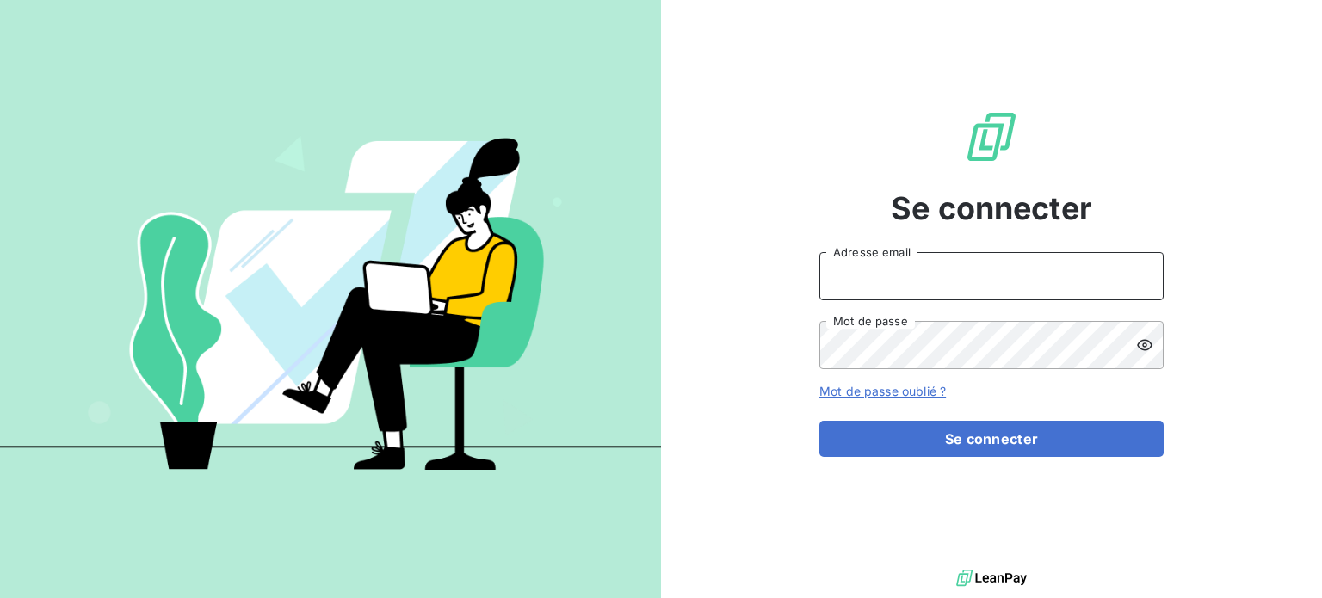
click at [901, 272] on input "Adresse email" at bounding box center [991, 276] width 344 height 48
type input "[EMAIL_ADDRESS][DOMAIN_NAME]"
click at [819, 421] on button "Se connecter" at bounding box center [991, 439] width 344 height 36
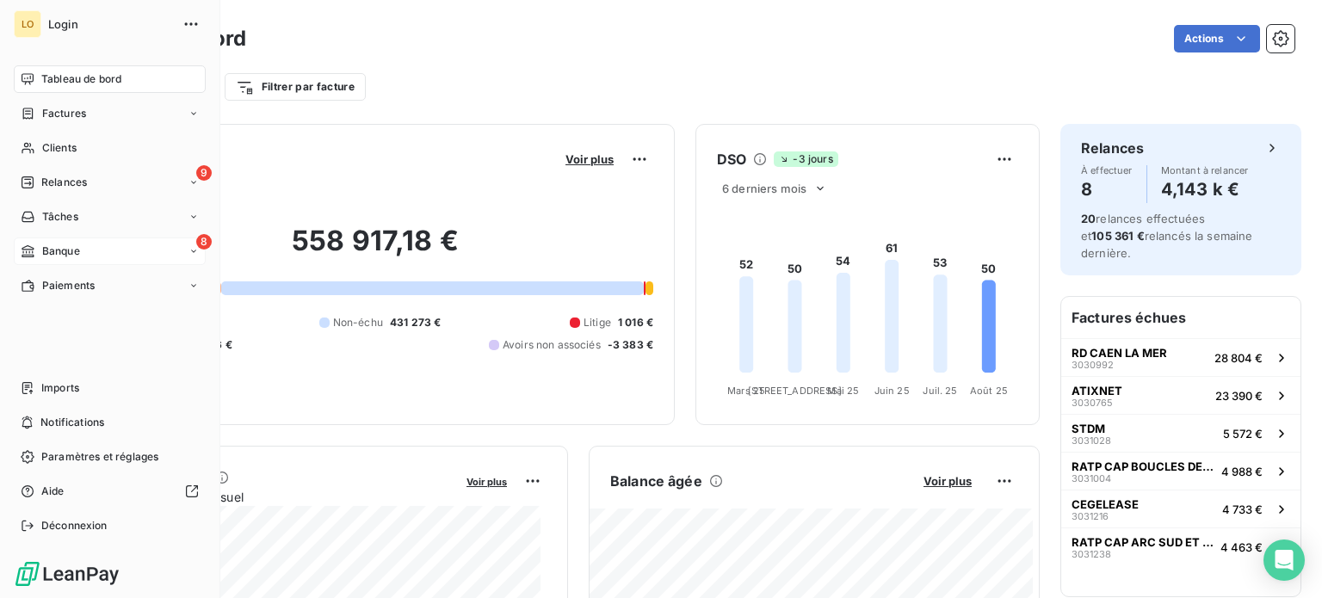
click at [43, 257] on span "Banque" at bounding box center [61, 251] width 38 height 15
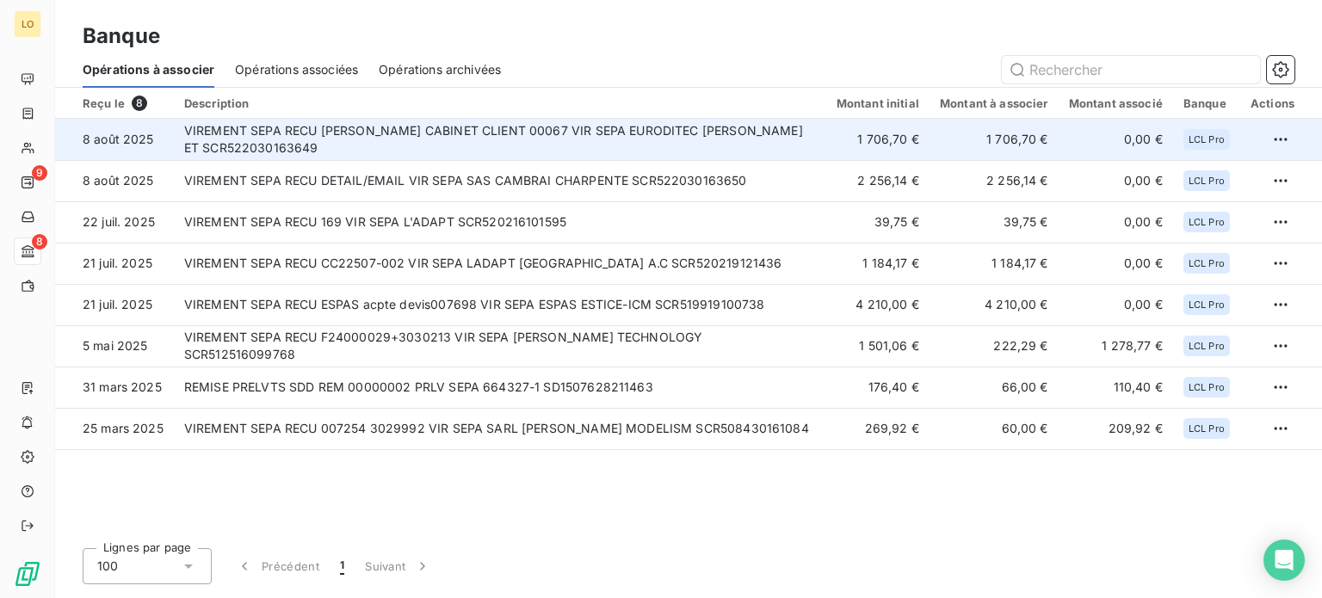
click at [486, 136] on td "VIREMENT SEPA RECU LASSELIN CABINET CLIENT 00067 VIR SEPA EURODITEC LASSELIN ET…" at bounding box center [500, 139] width 652 height 41
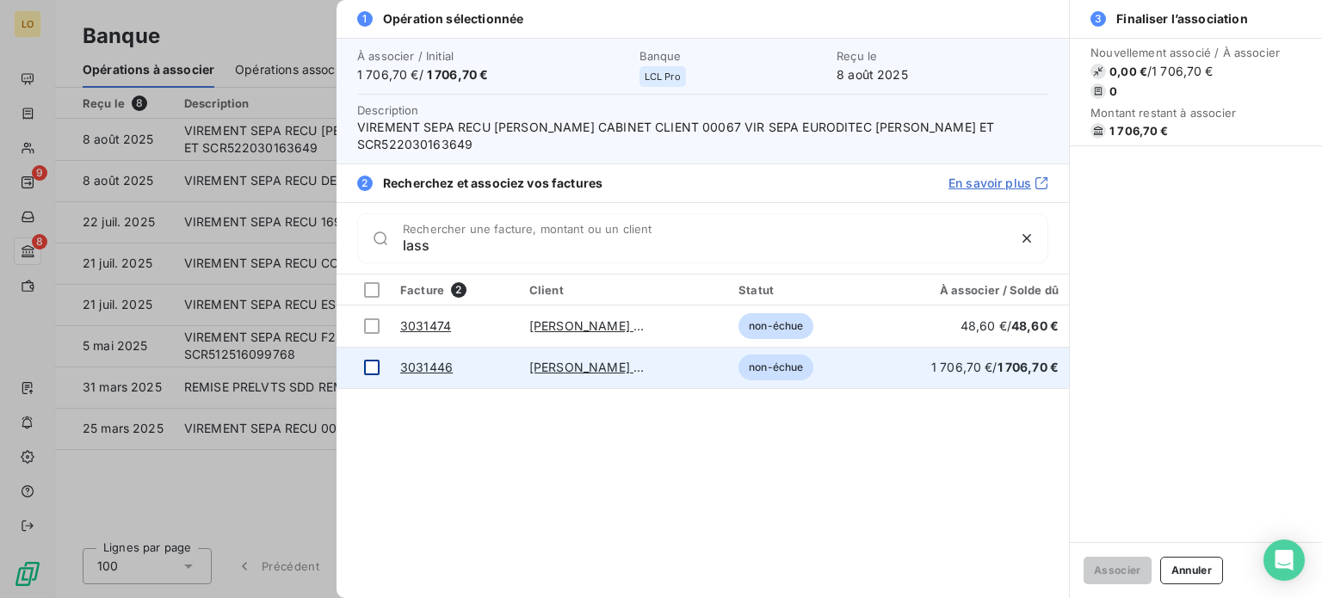
type input "lass"
click at [370, 360] on div at bounding box center [371, 367] width 15 height 15
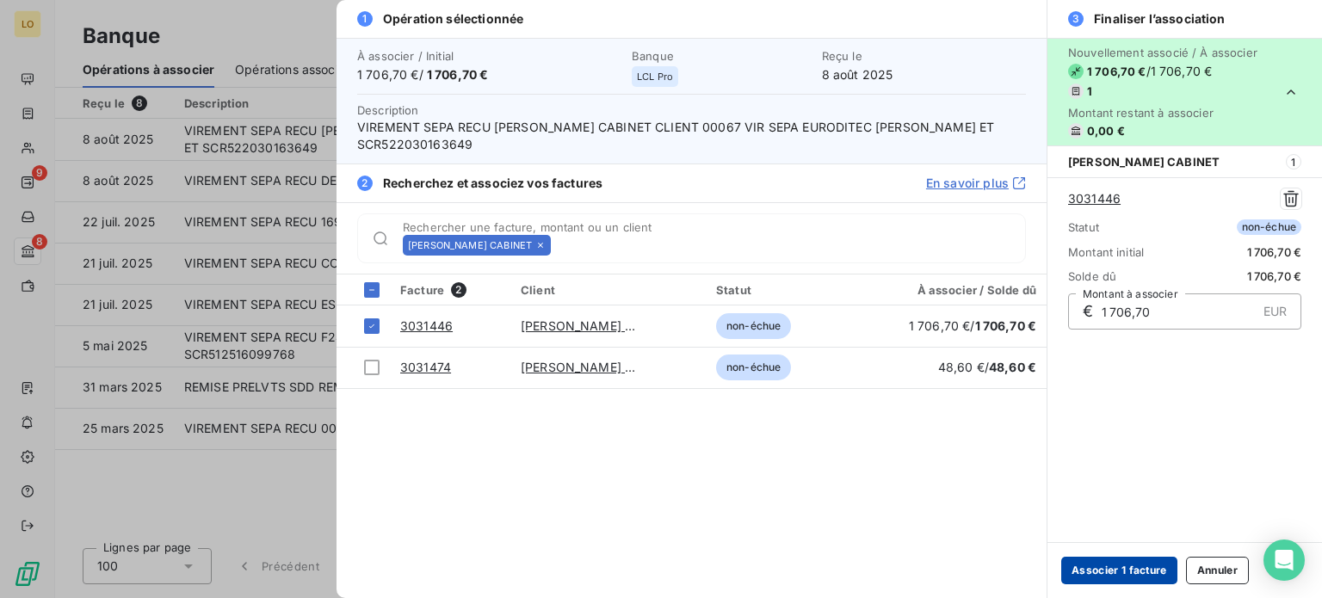
click at [1126, 571] on button "Associer 1 facture" at bounding box center [1119, 571] width 116 height 28
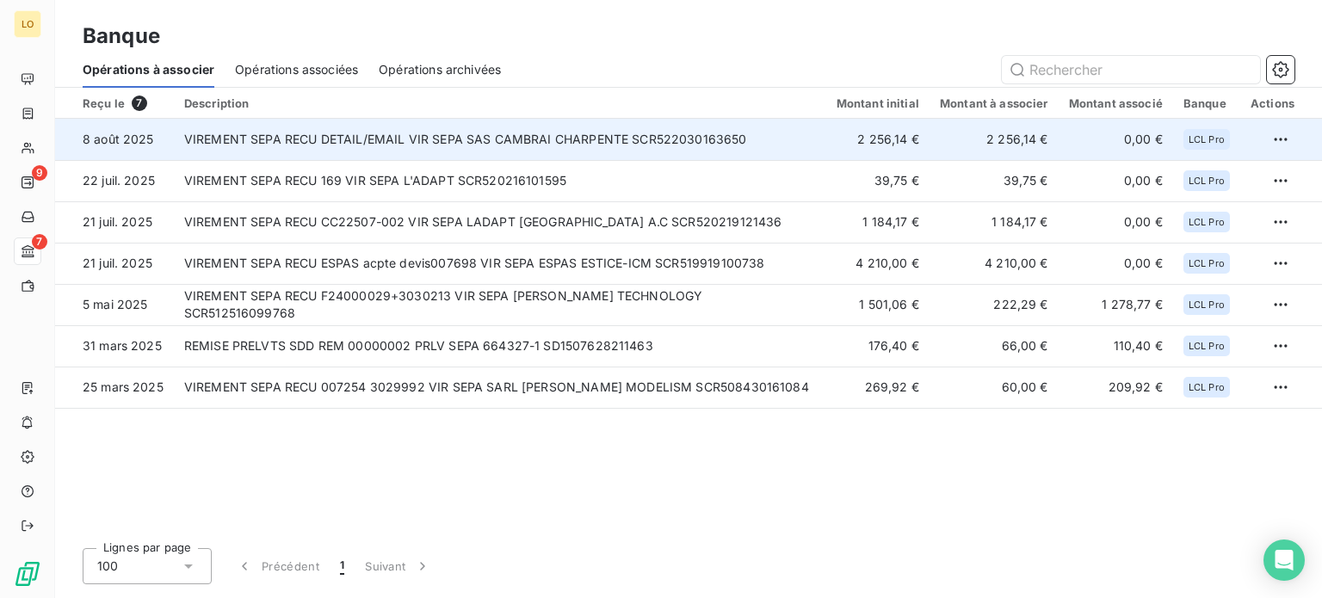
click at [319, 147] on td "VIREMENT SEPA RECU DETAIL/EMAIL VIR SEPA SAS CAMBRAI CHARPENTE SCR522030163650" at bounding box center [500, 139] width 652 height 41
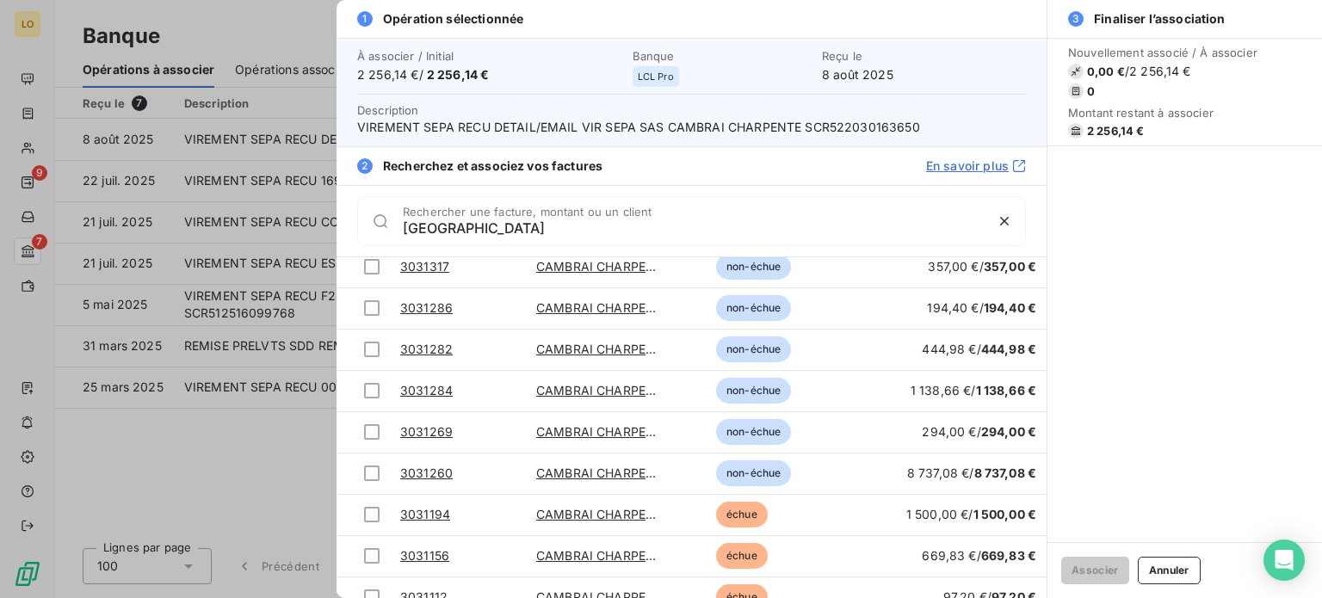
scroll to position [392, 0]
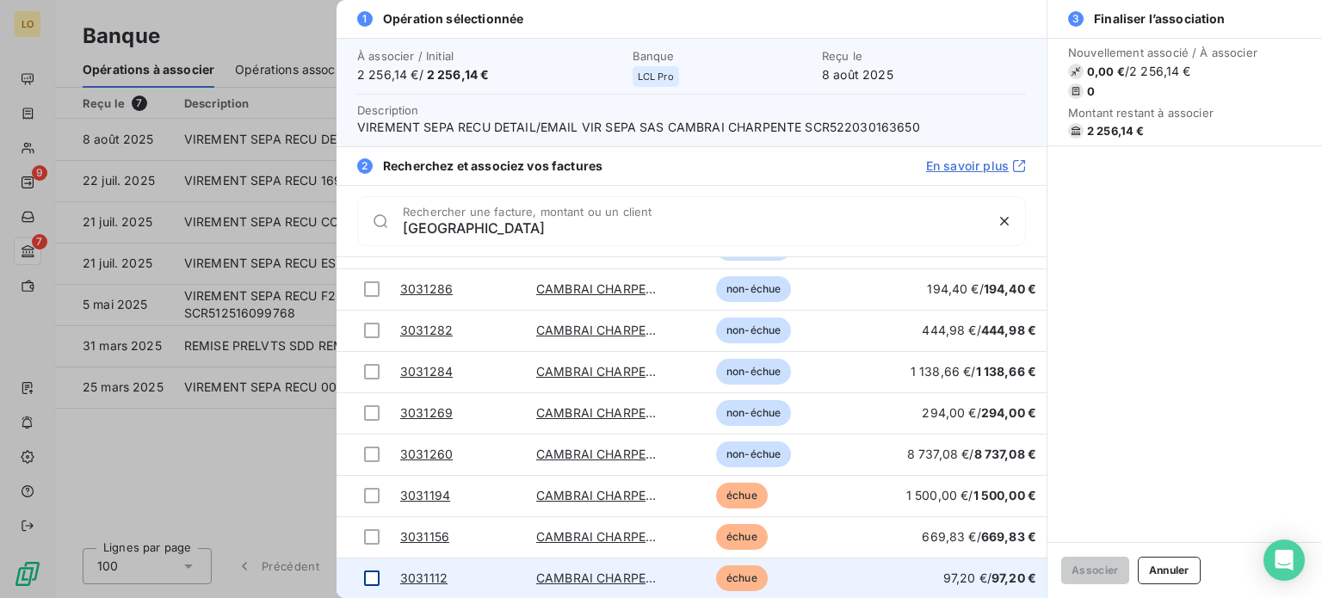
type input "[GEOGRAPHIC_DATA]"
click at [374, 576] on div at bounding box center [371, 578] width 15 height 15
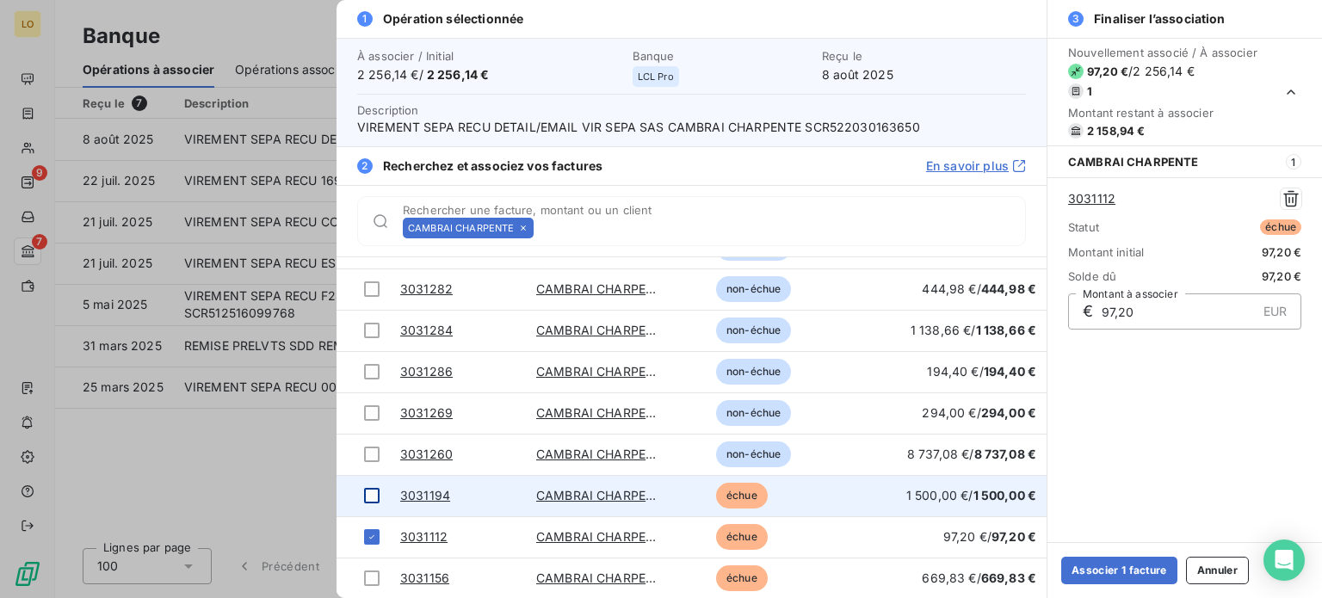
click at [373, 491] on div at bounding box center [371, 495] width 15 height 15
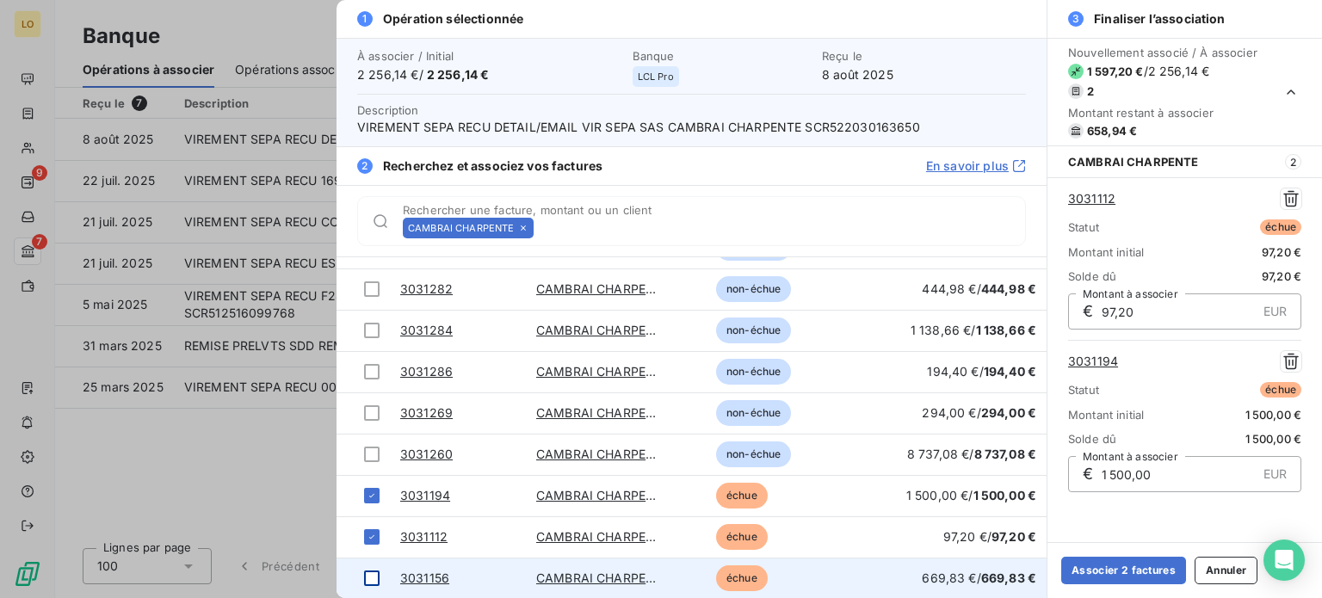
click at [374, 581] on div at bounding box center [371, 578] width 15 height 15
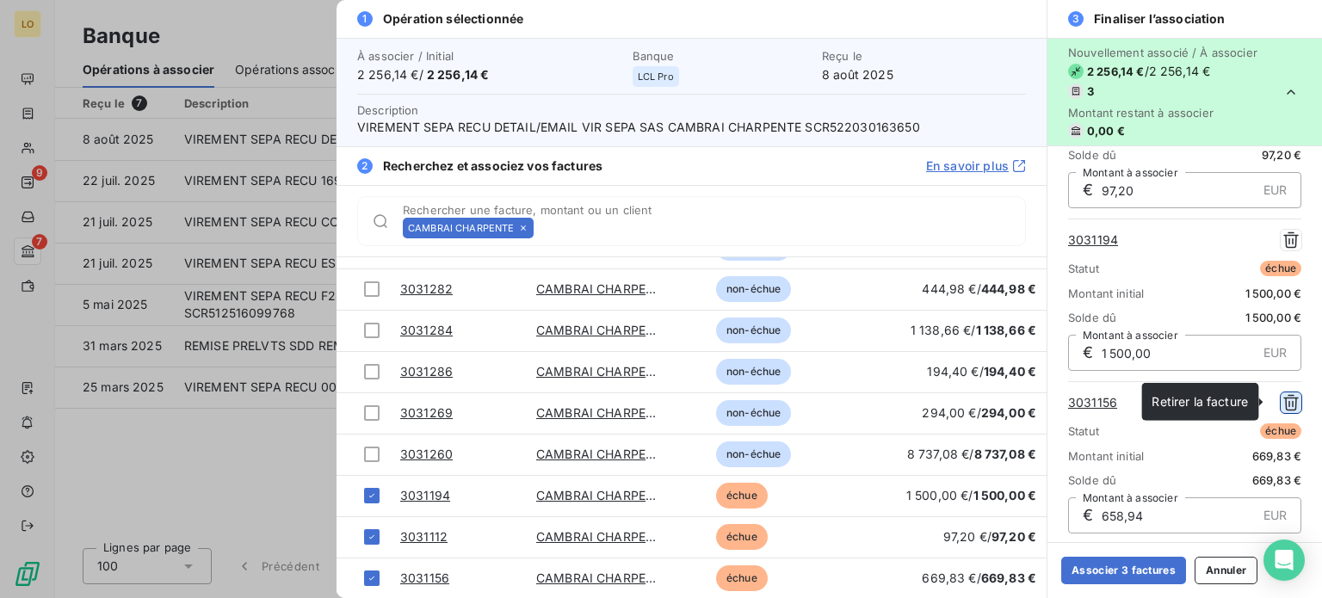
click at [1282, 398] on icon "button" at bounding box center [1290, 402] width 17 height 17
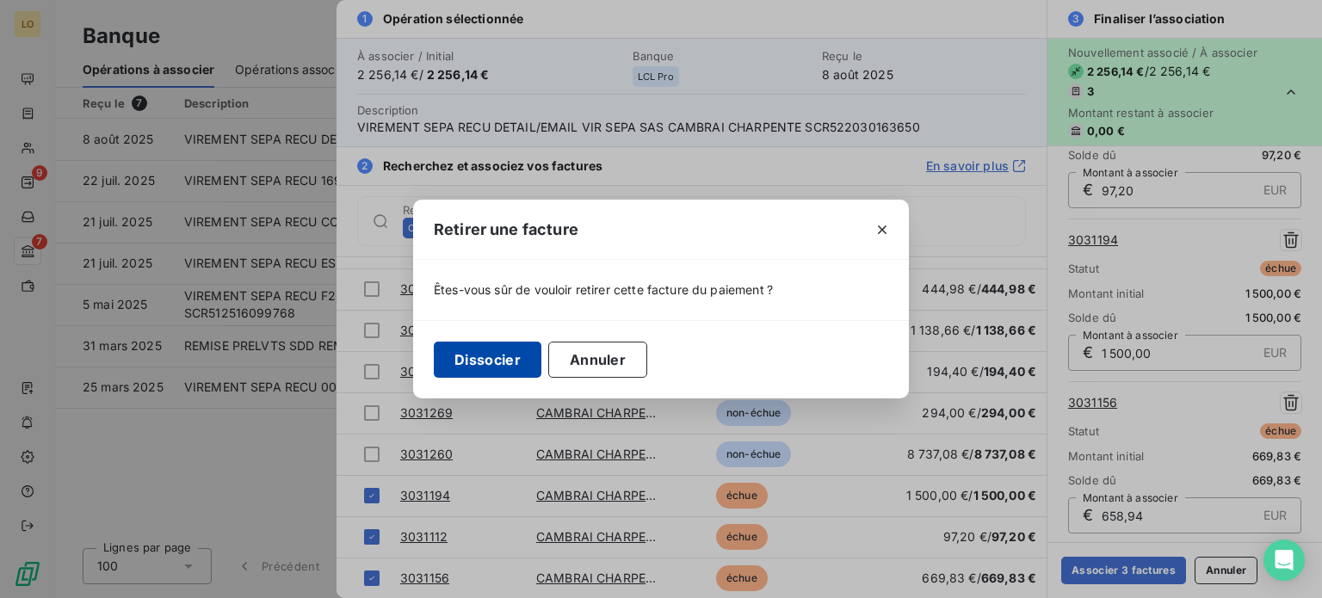
click at [489, 362] on button "Dissocier" at bounding box center [488, 360] width 108 height 36
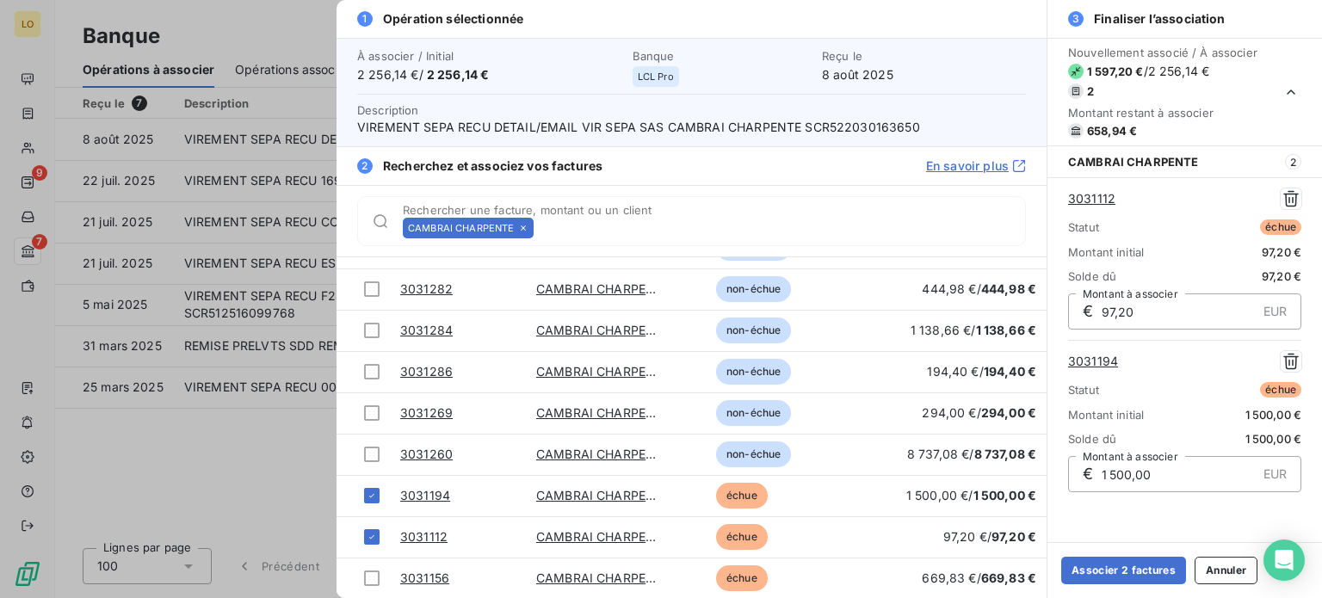
click at [489, 362] on td "3031286" at bounding box center [458, 371] width 136 height 41
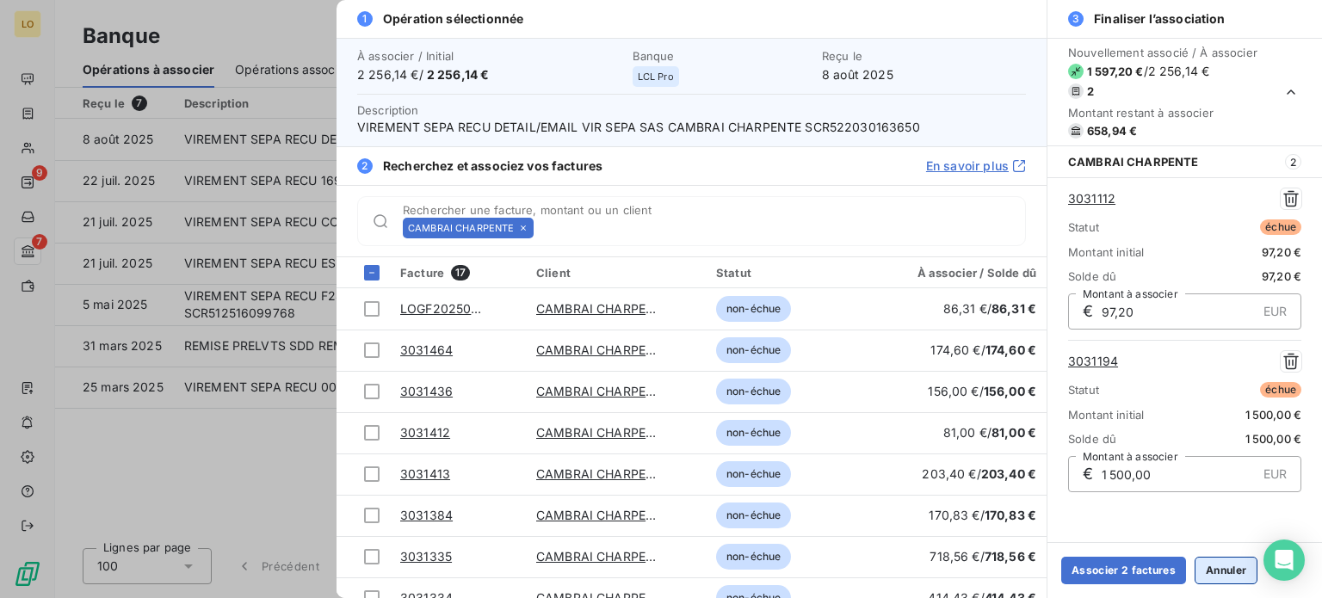
click at [1222, 566] on button "Annuler" at bounding box center [1226, 571] width 63 height 28
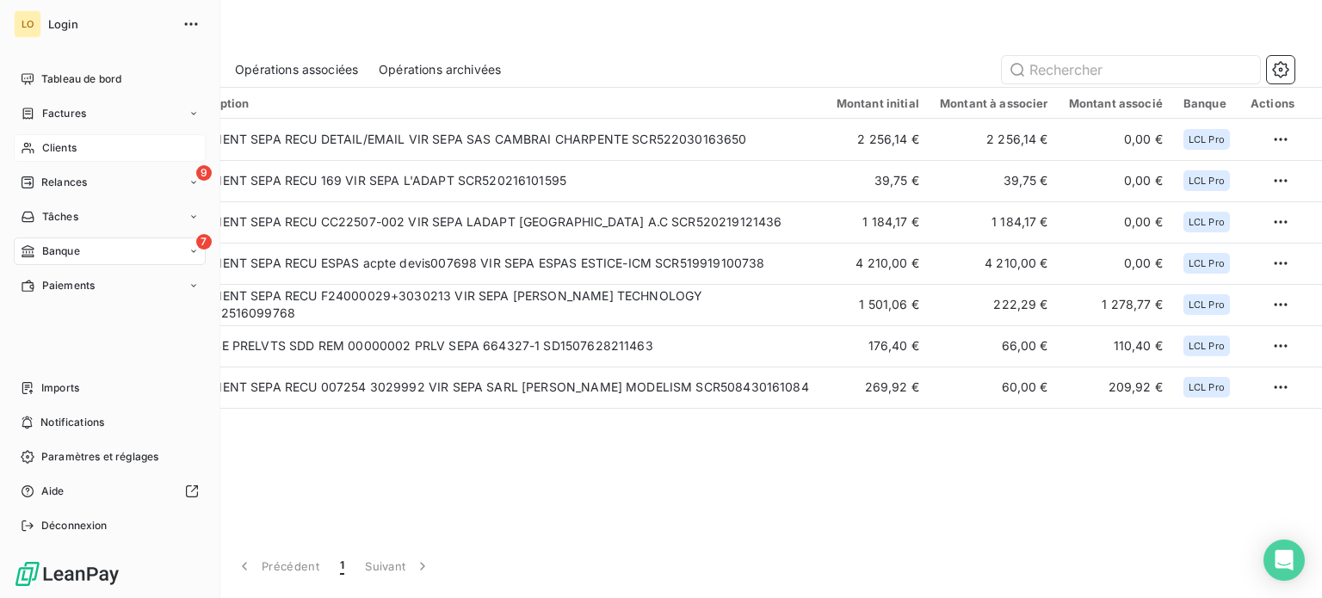
click at [54, 144] on span "Clients" at bounding box center [59, 147] width 34 height 15
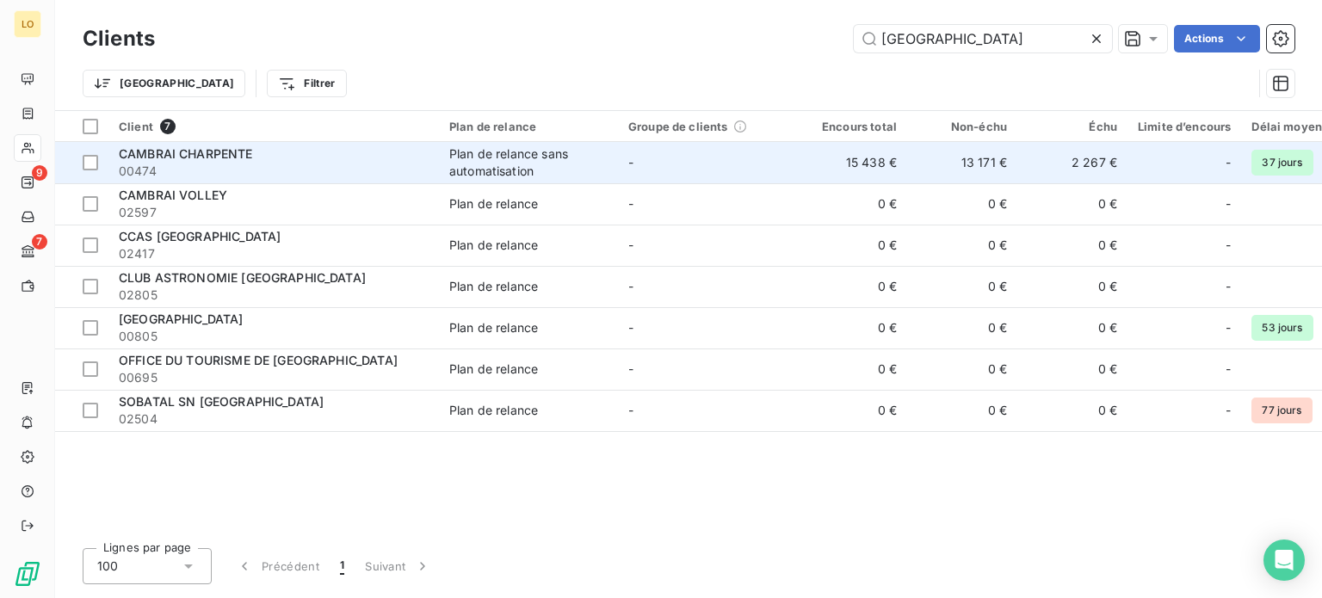
type input "[GEOGRAPHIC_DATA]"
click at [289, 171] on span "00474" at bounding box center [274, 171] width 310 height 17
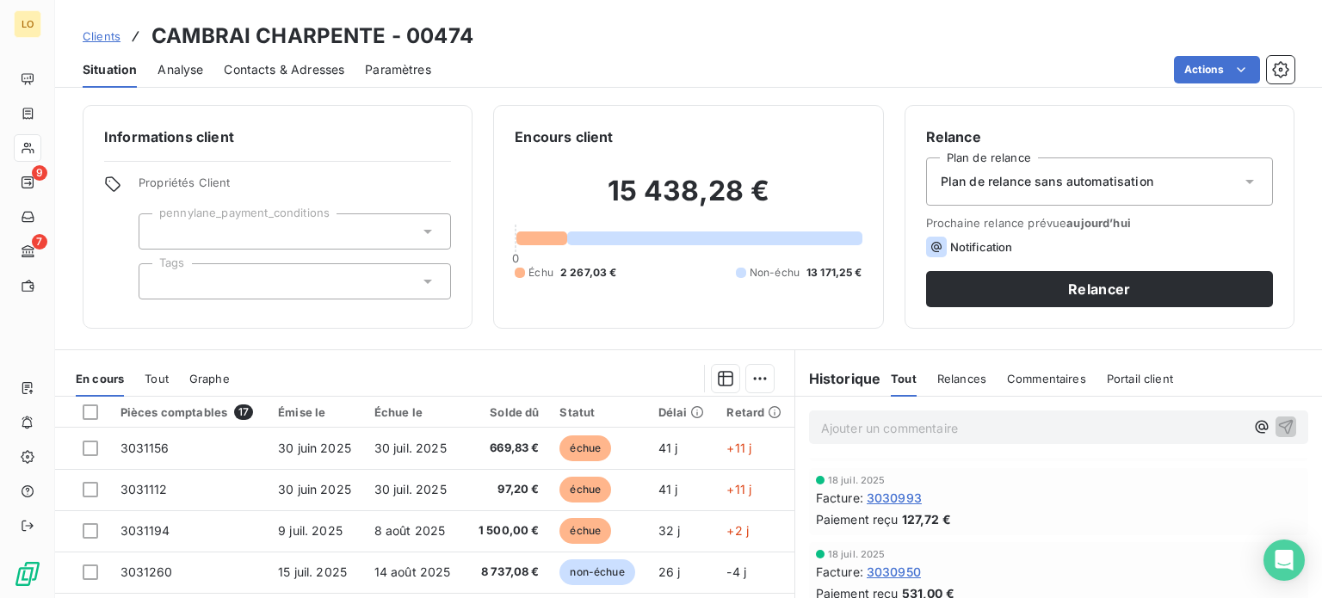
scroll to position [435, 0]
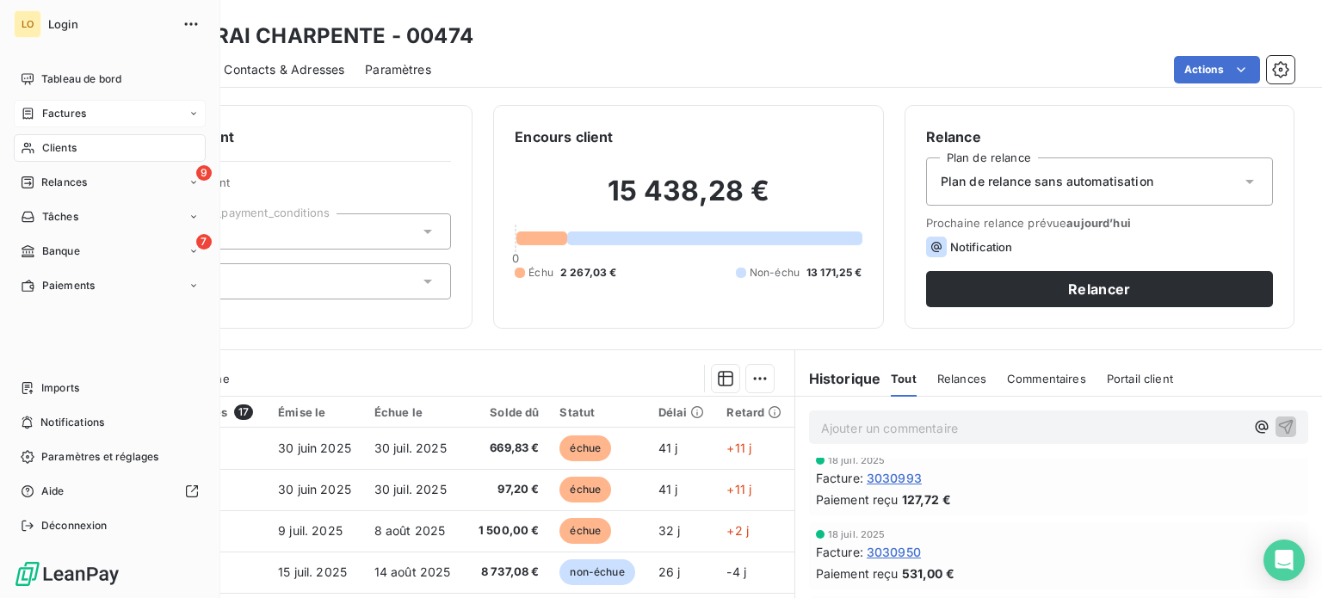
click at [59, 110] on span "Factures" at bounding box center [64, 113] width 44 height 15
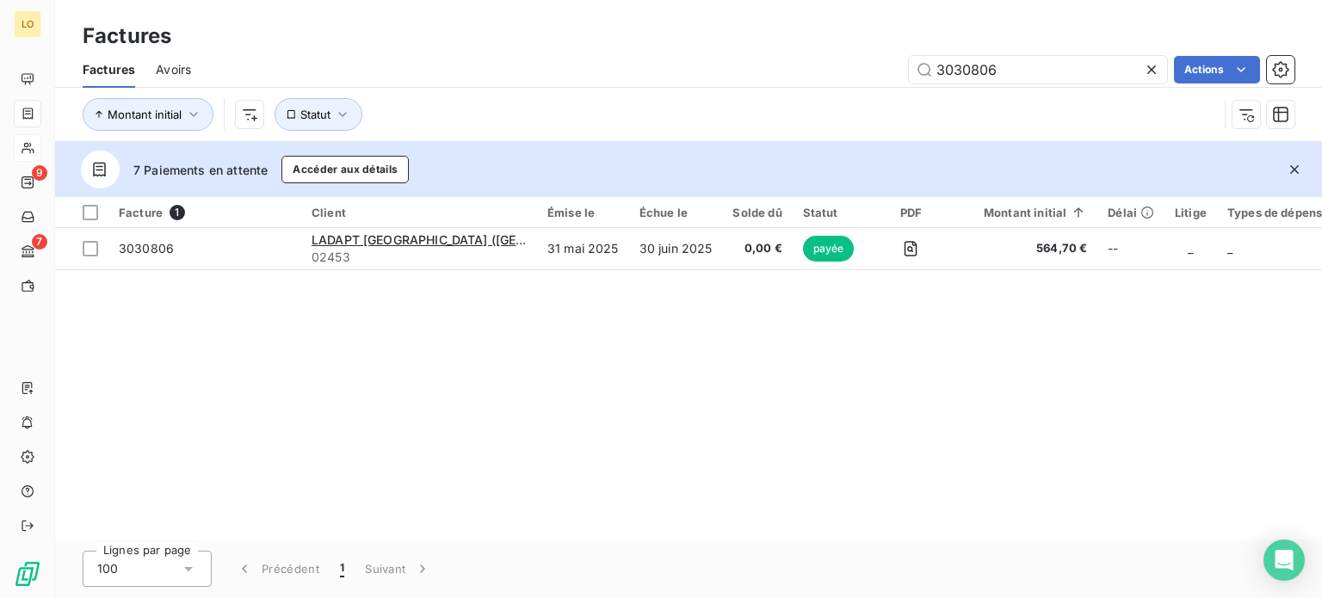
click at [163, 76] on span "Avoirs" at bounding box center [173, 69] width 35 height 17
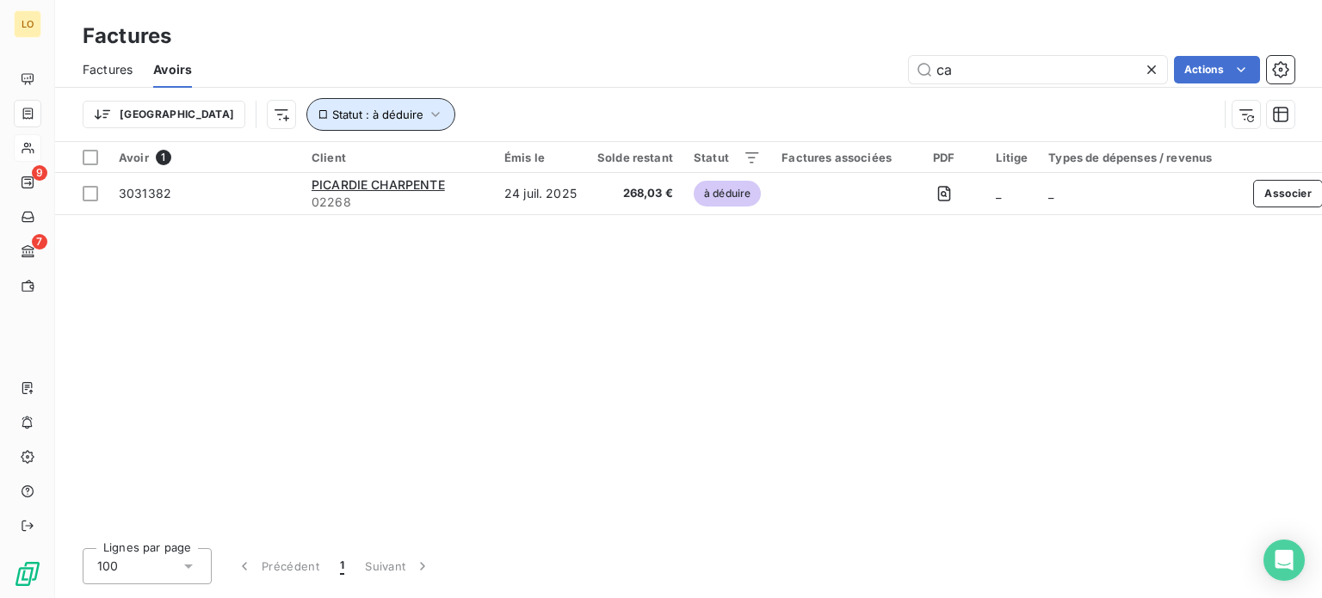
click at [427, 113] on icon "button" at bounding box center [435, 114] width 17 height 17
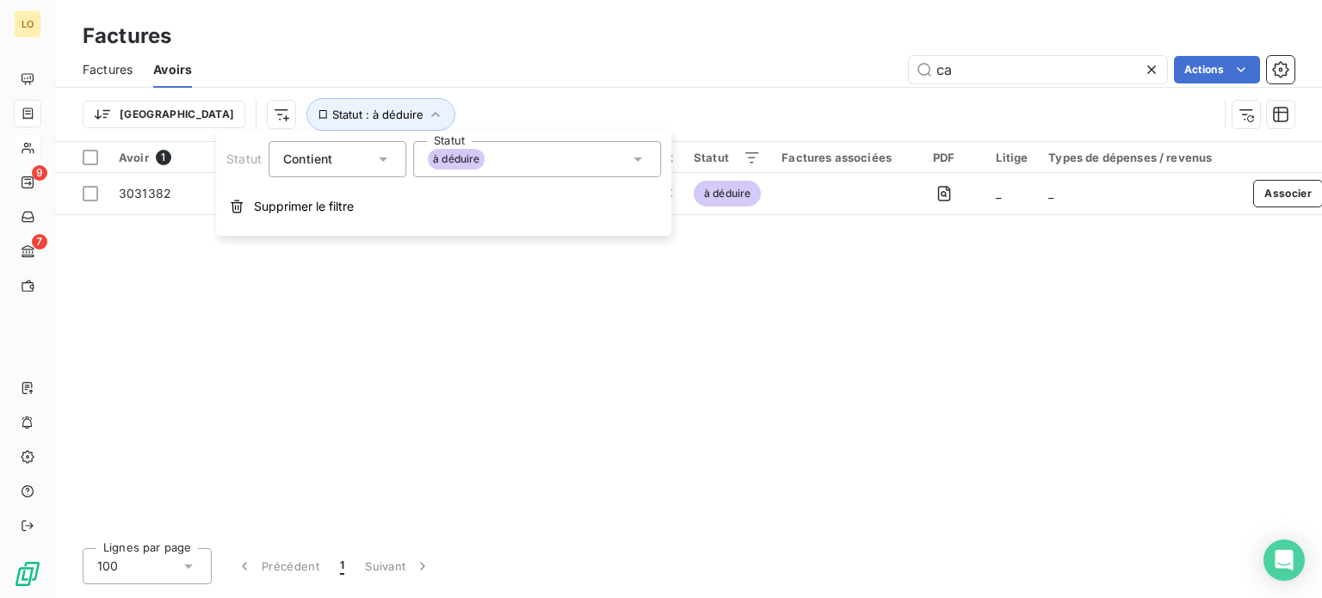
click at [641, 159] on icon at bounding box center [637, 159] width 17 height 17
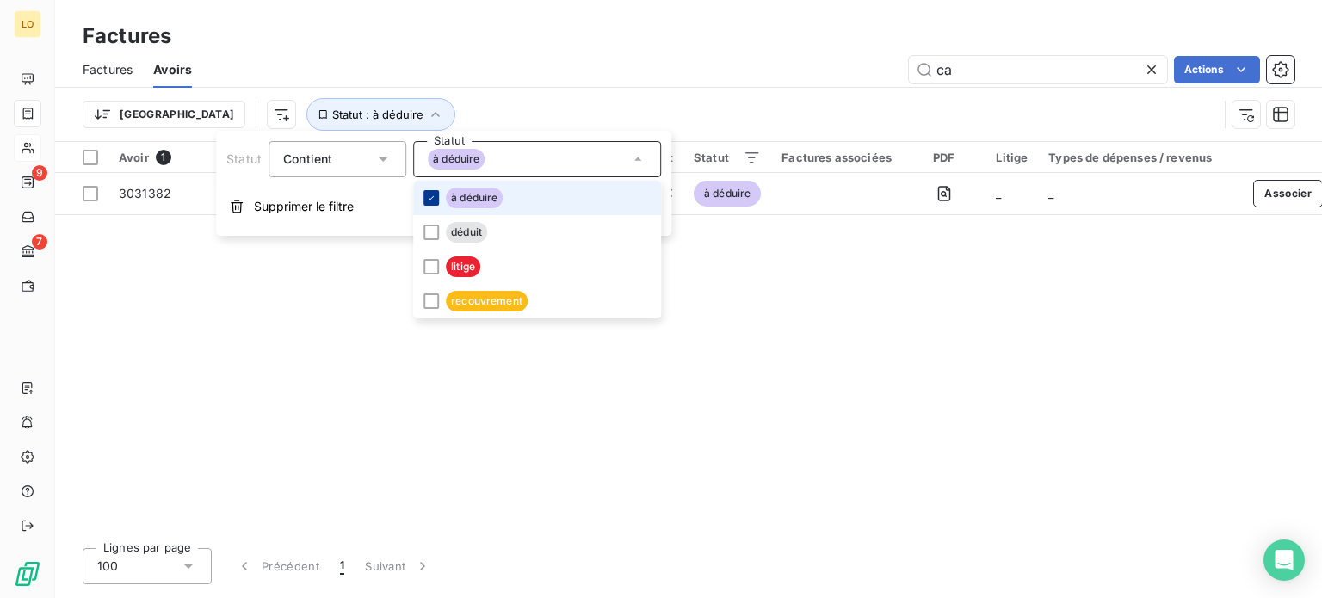
click at [434, 201] on icon at bounding box center [431, 198] width 10 height 10
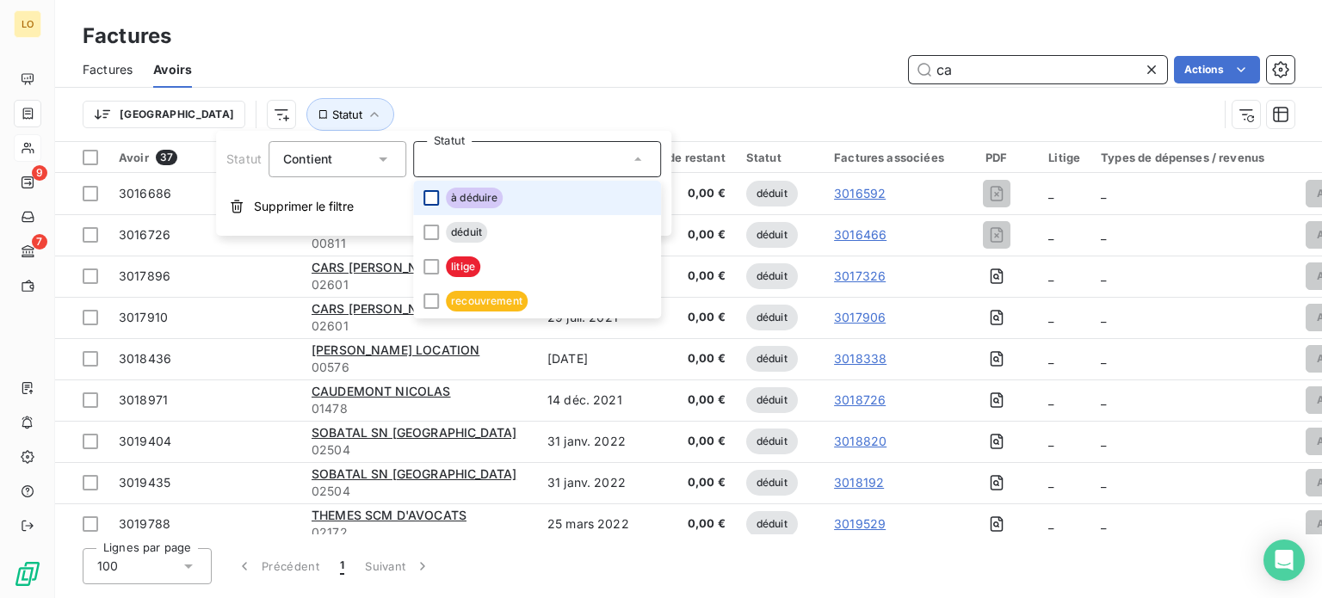
click at [1009, 68] on input "ca" at bounding box center [1038, 70] width 258 height 28
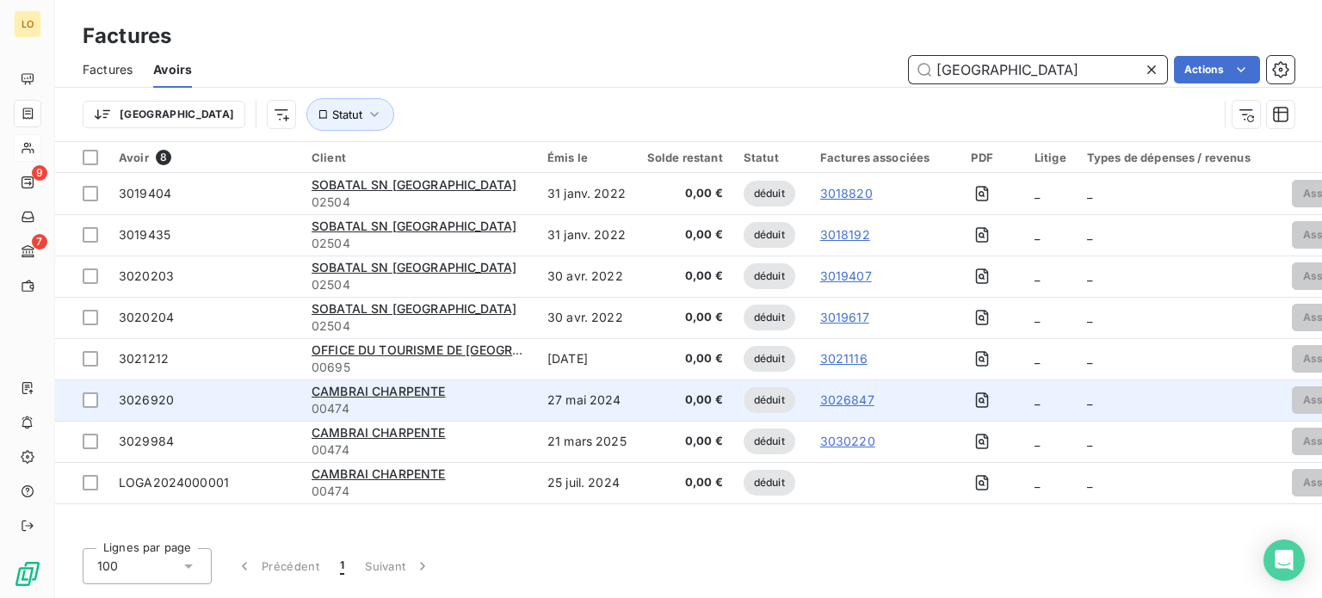
type input "[GEOGRAPHIC_DATA]"
click at [854, 396] on link "3026847" at bounding box center [847, 400] width 54 height 17
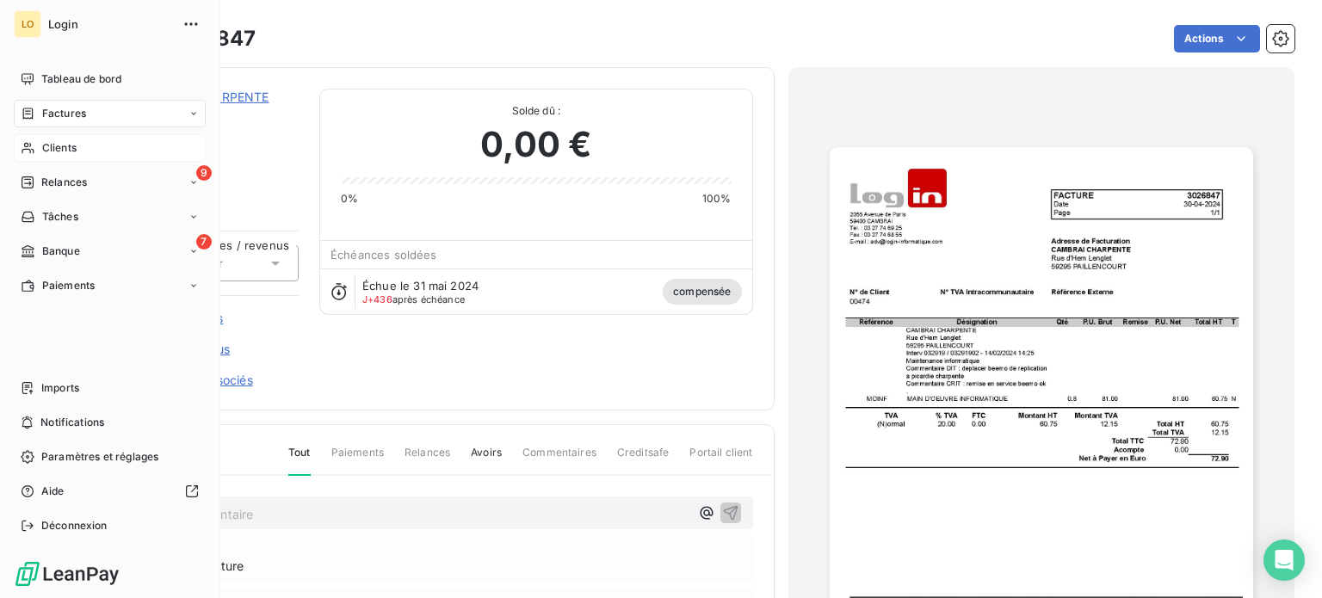
click at [58, 144] on span "Clients" at bounding box center [59, 147] width 34 height 15
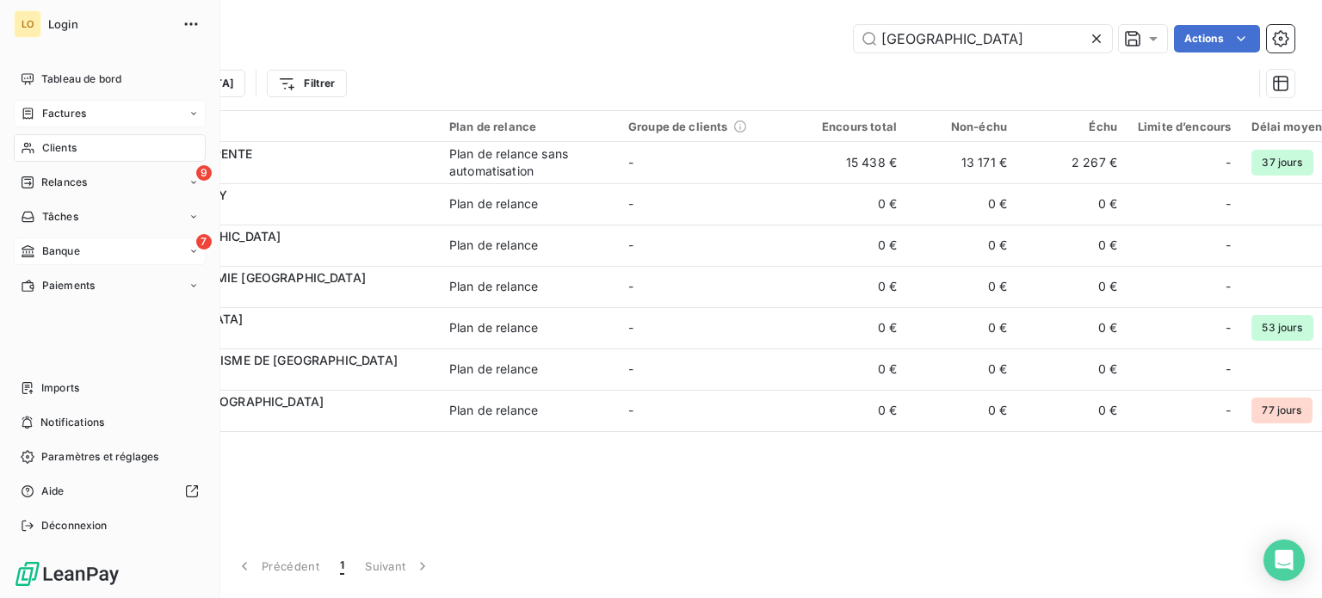
click at [62, 254] on span "Banque" at bounding box center [61, 251] width 38 height 15
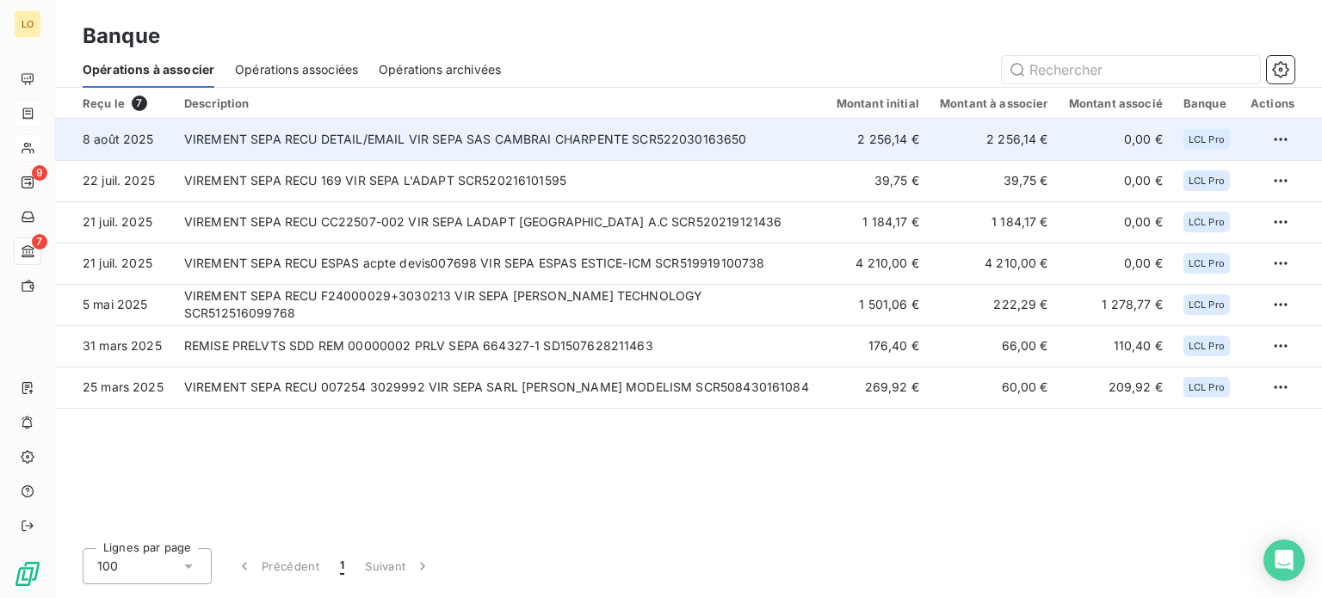
click at [721, 136] on td "VIREMENT SEPA RECU DETAIL/EMAIL VIR SEPA SAS CAMBRAI CHARPENTE SCR522030163650" at bounding box center [500, 139] width 652 height 41
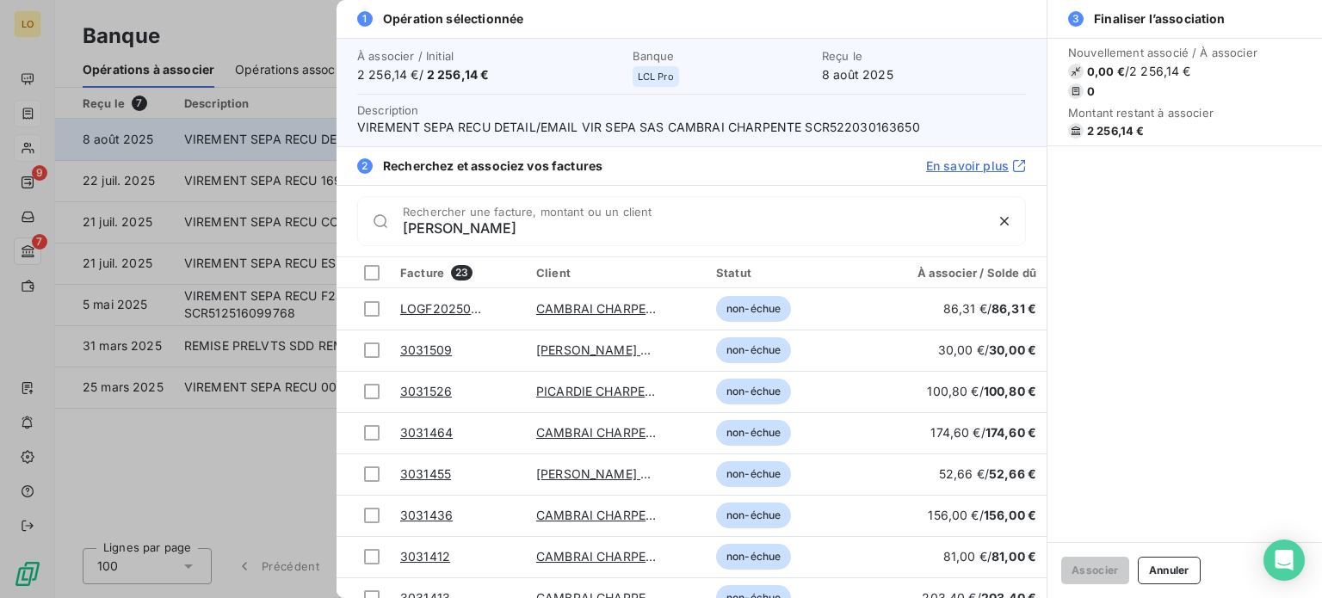
type input "[PERSON_NAME]"
click at [721, 136] on div "À associer / Initial 2 256,14 € / 2 256,14 € Banque LCL Pro Reçu le 8 août 2025…" at bounding box center [692, 92] width 710 height 108
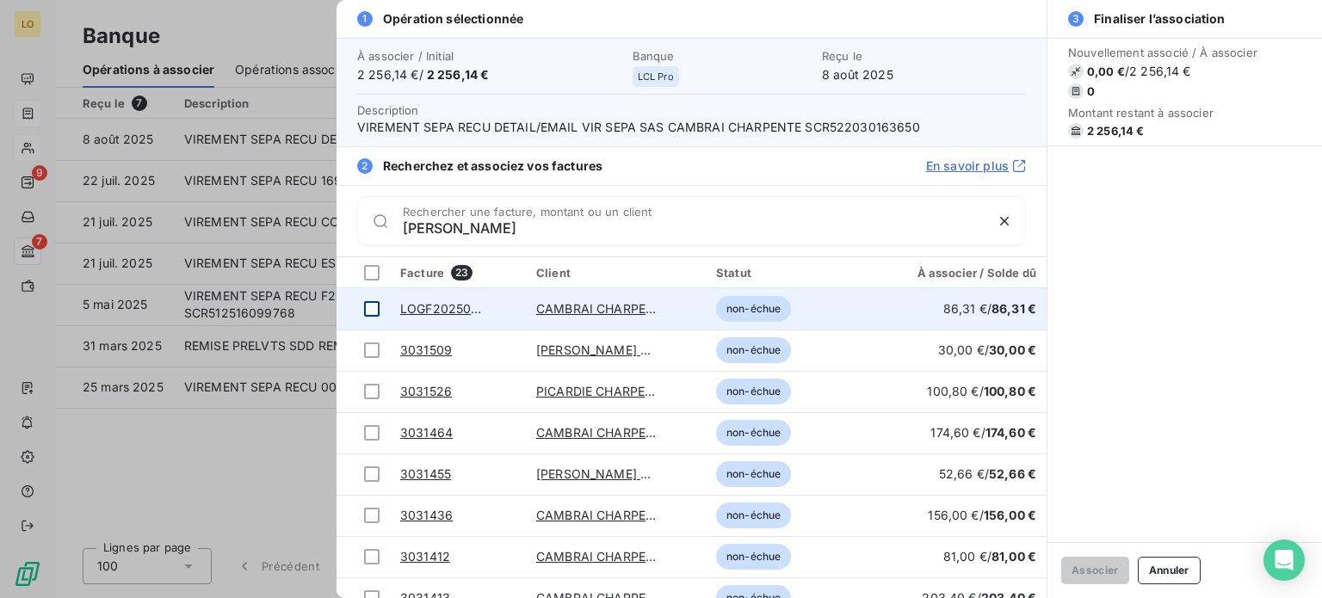
click at [372, 307] on div at bounding box center [371, 308] width 15 height 15
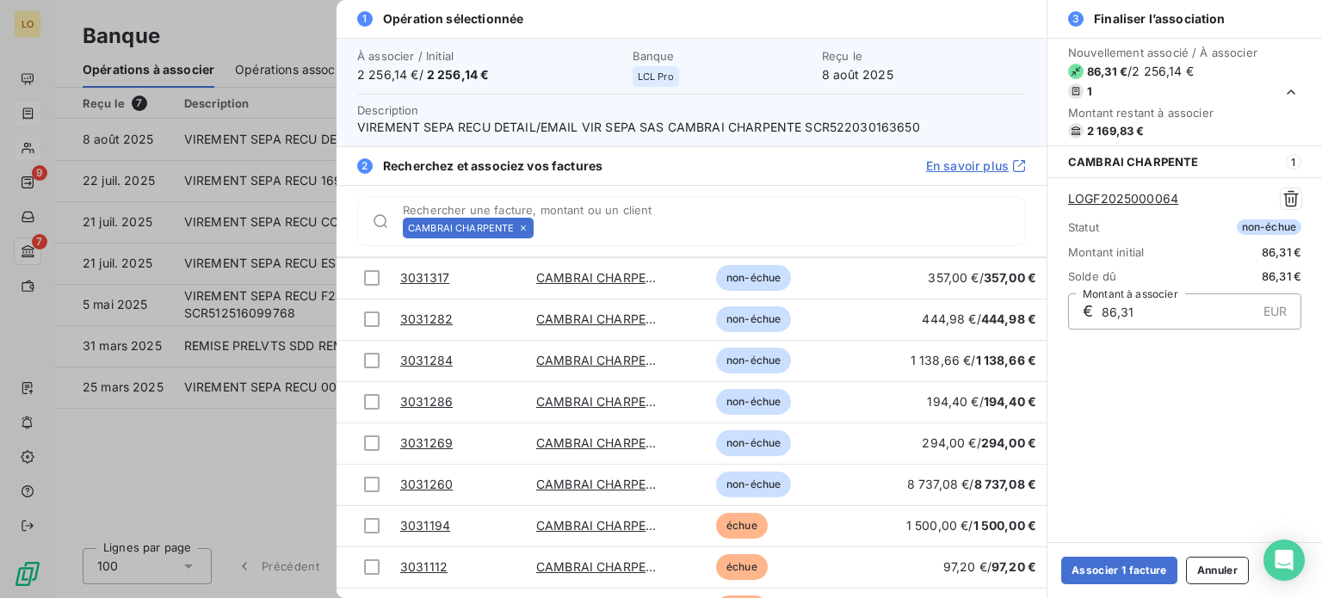
scroll to position [392, 0]
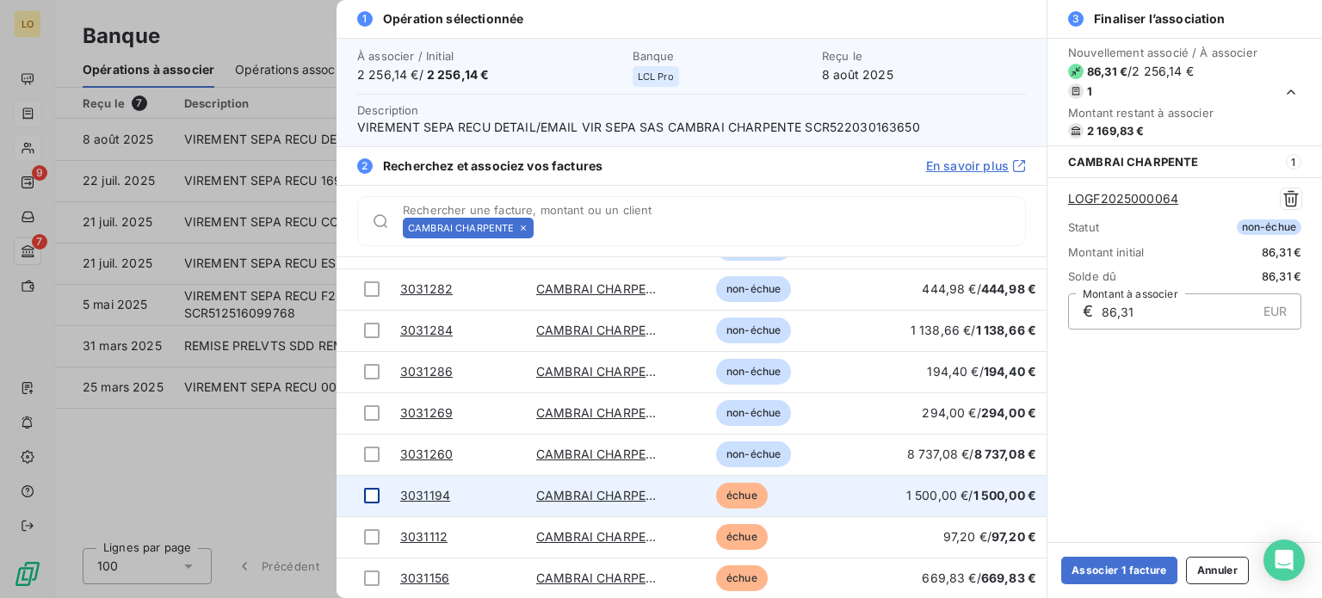
click at [365, 496] on div at bounding box center [371, 495] width 15 height 15
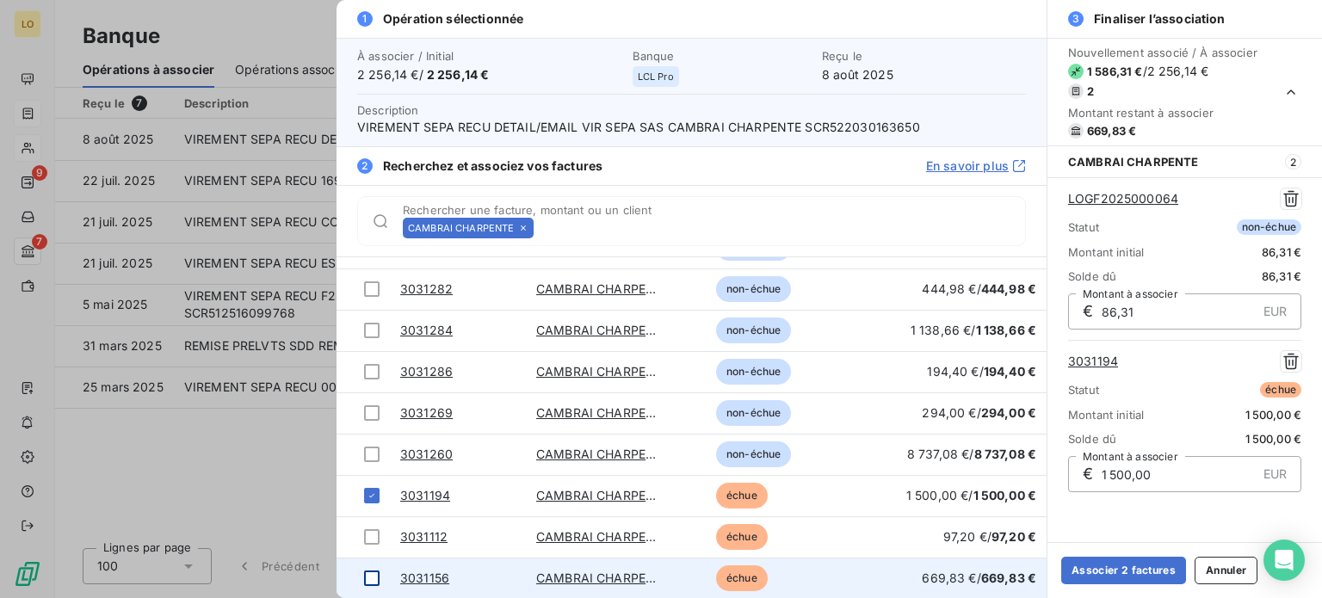
click at [369, 577] on div at bounding box center [371, 578] width 15 height 15
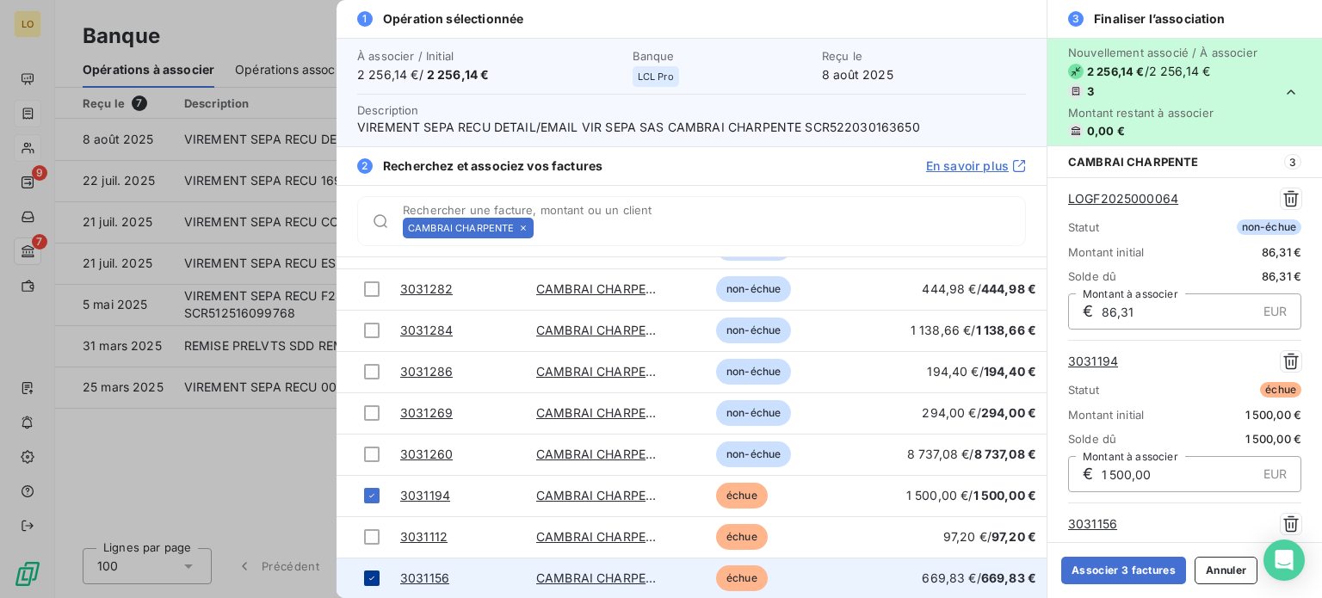
scroll to position [121, 0]
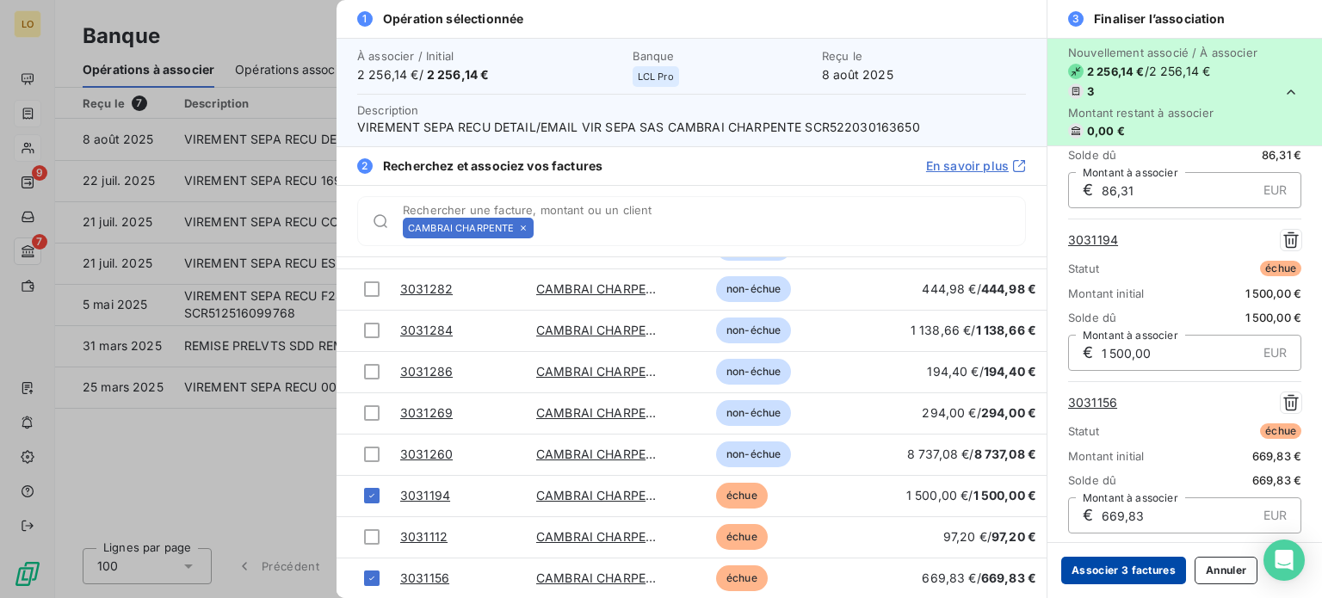
click at [1126, 573] on button "Associer 3 factures" at bounding box center [1123, 571] width 125 height 28
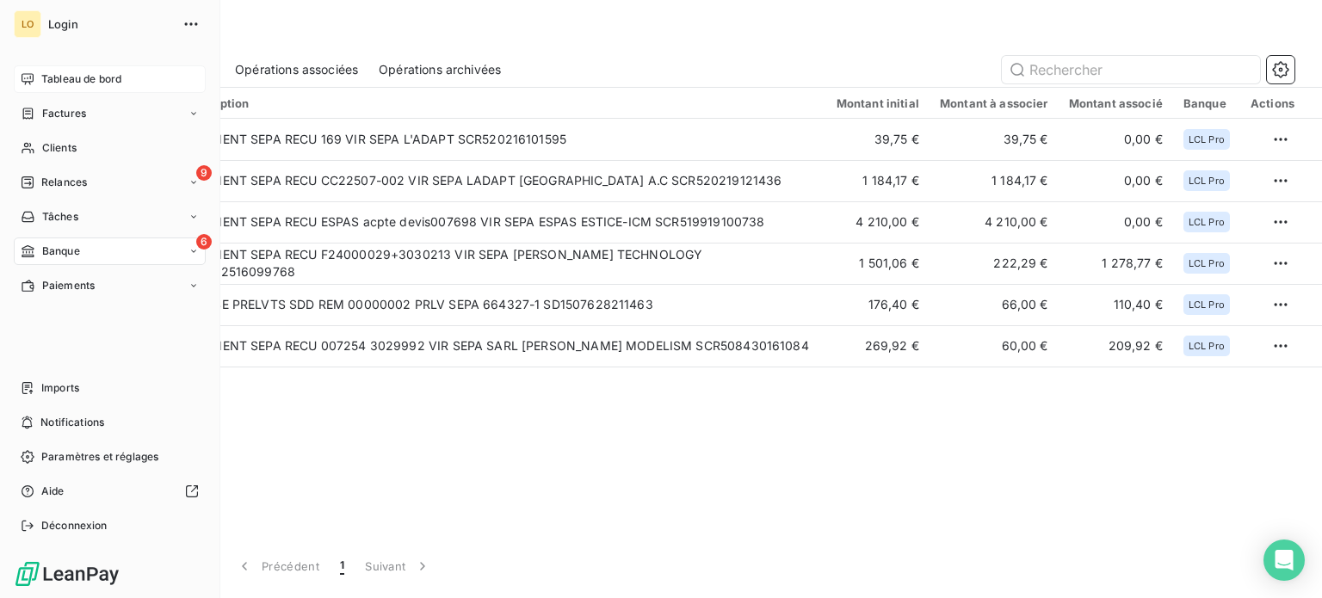
click at [61, 79] on span "Tableau de bord" at bounding box center [81, 78] width 80 height 15
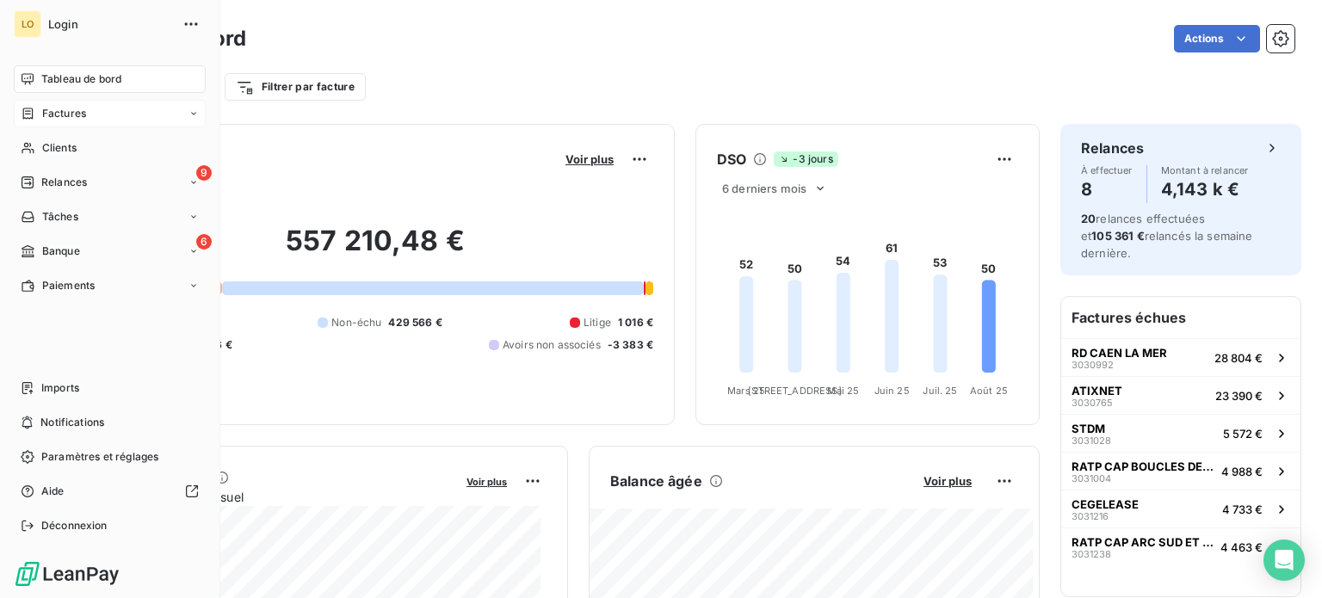
click at [62, 111] on span "Factures" at bounding box center [64, 113] width 44 height 15
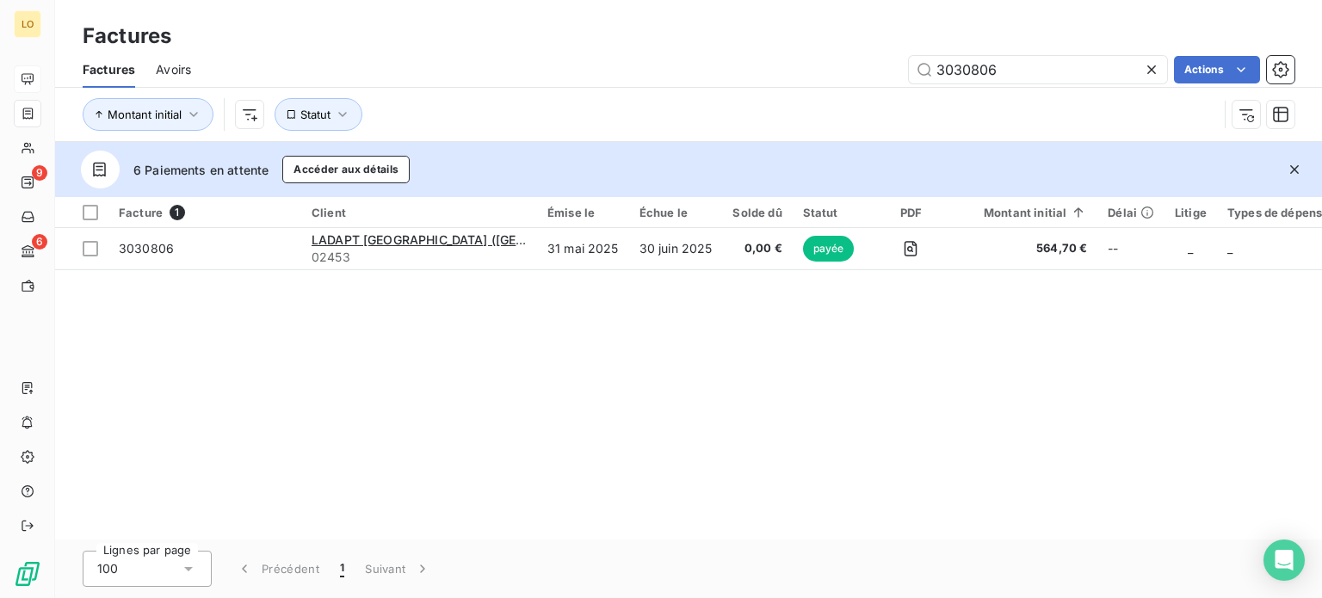
click at [177, 67] on span "Avoirs" at bounding box center [173, 69] width 35 height 17
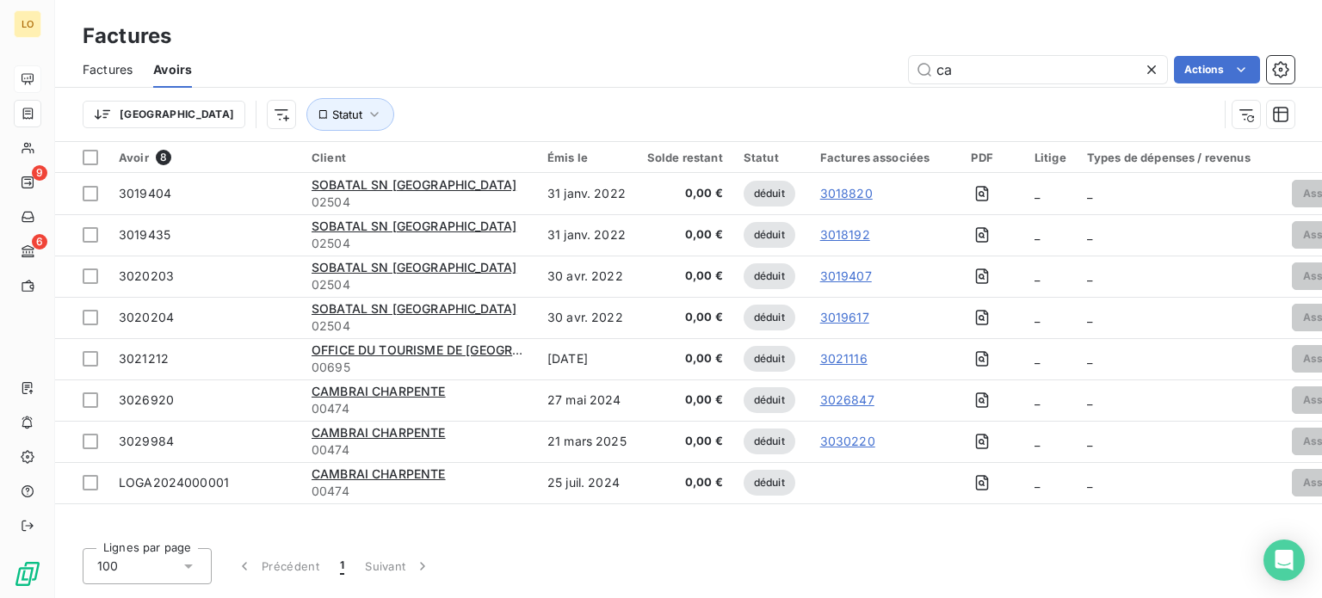
type input "c"
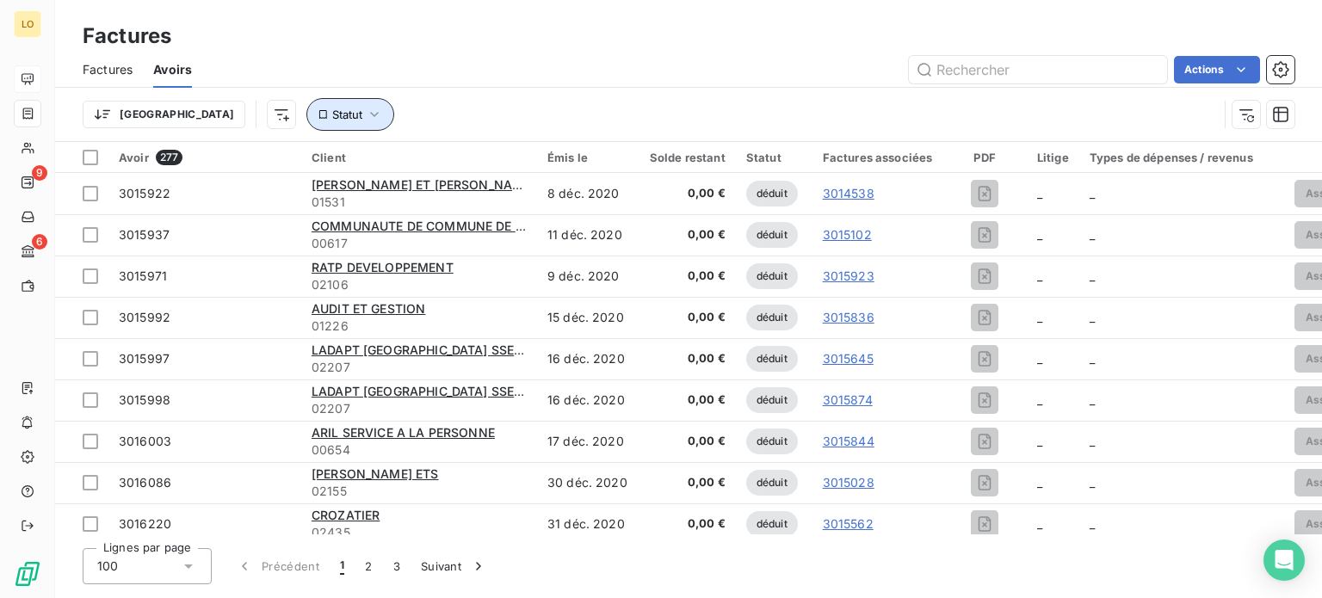
click at [366, 109] on icon "button" at bounding box center [374, 114] width 17 height 17
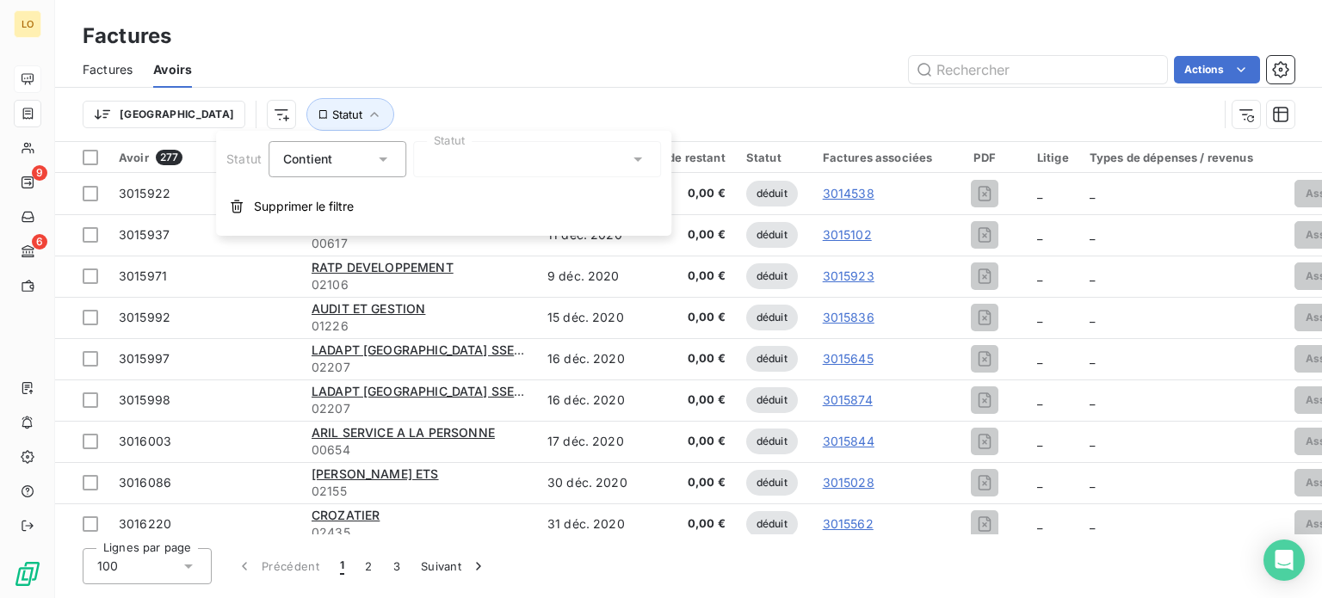
click at [640, 161] on icon at bounding box center [637, 159] width 17 height 17
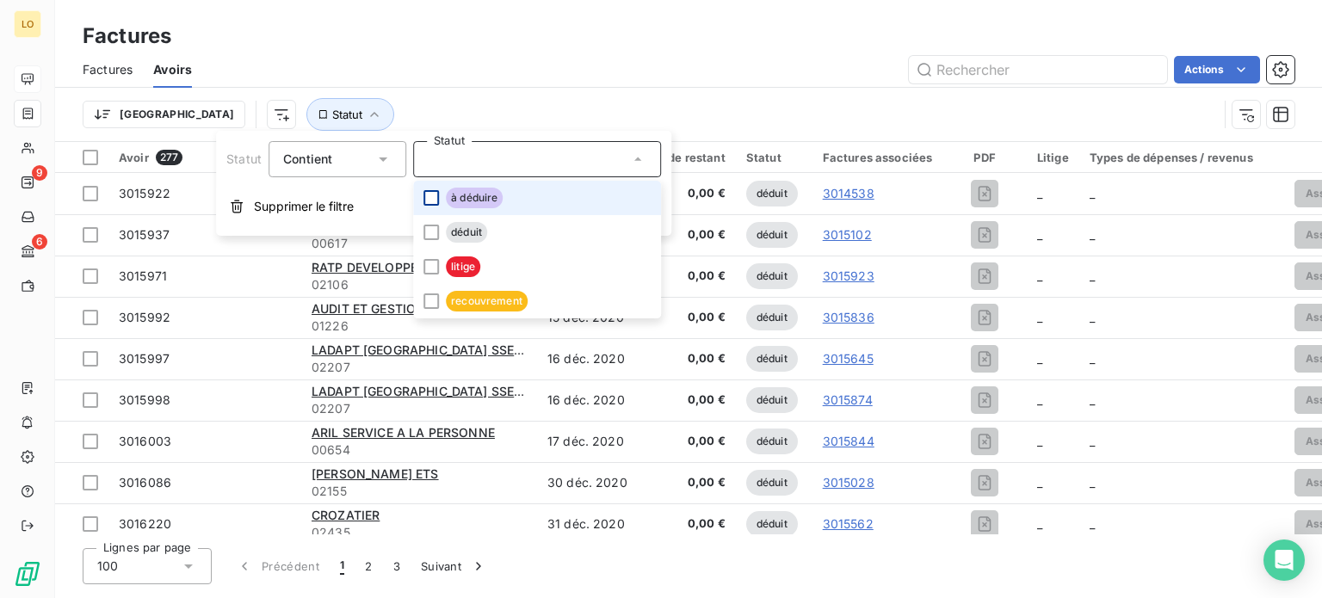
click at [434, 202] on div at bounding box center [430, 197] width 15 height 15
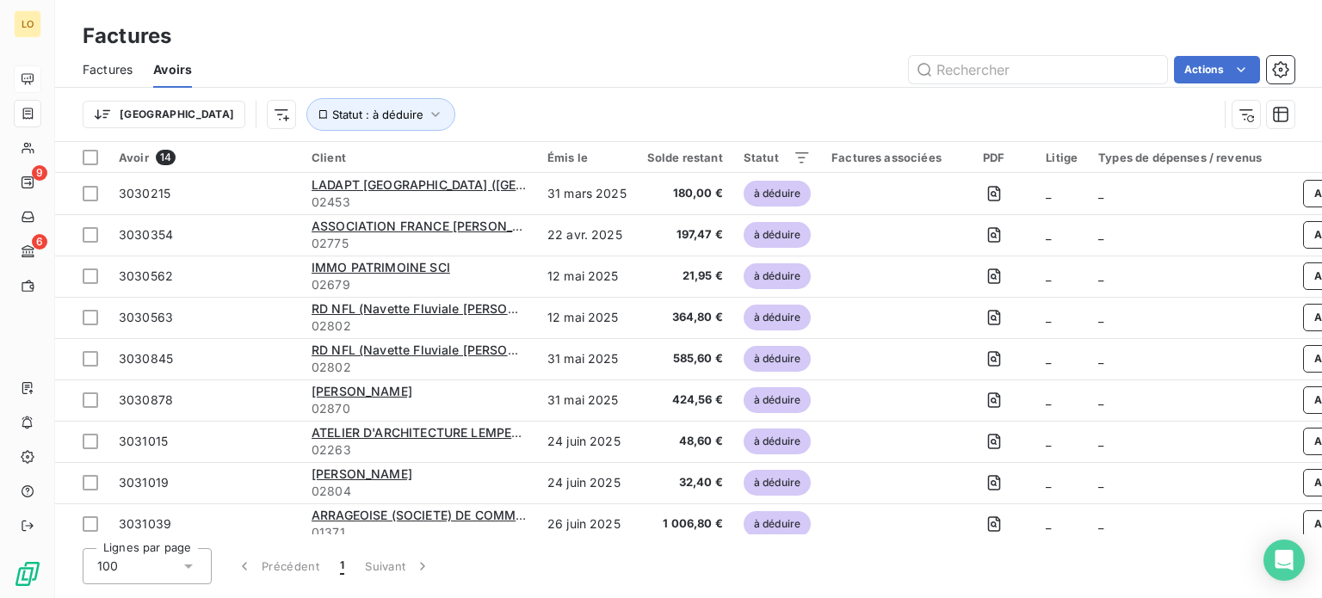
click at [676, 35] on div "Factures" at bounding box center [688, 36] width 1267 height 31
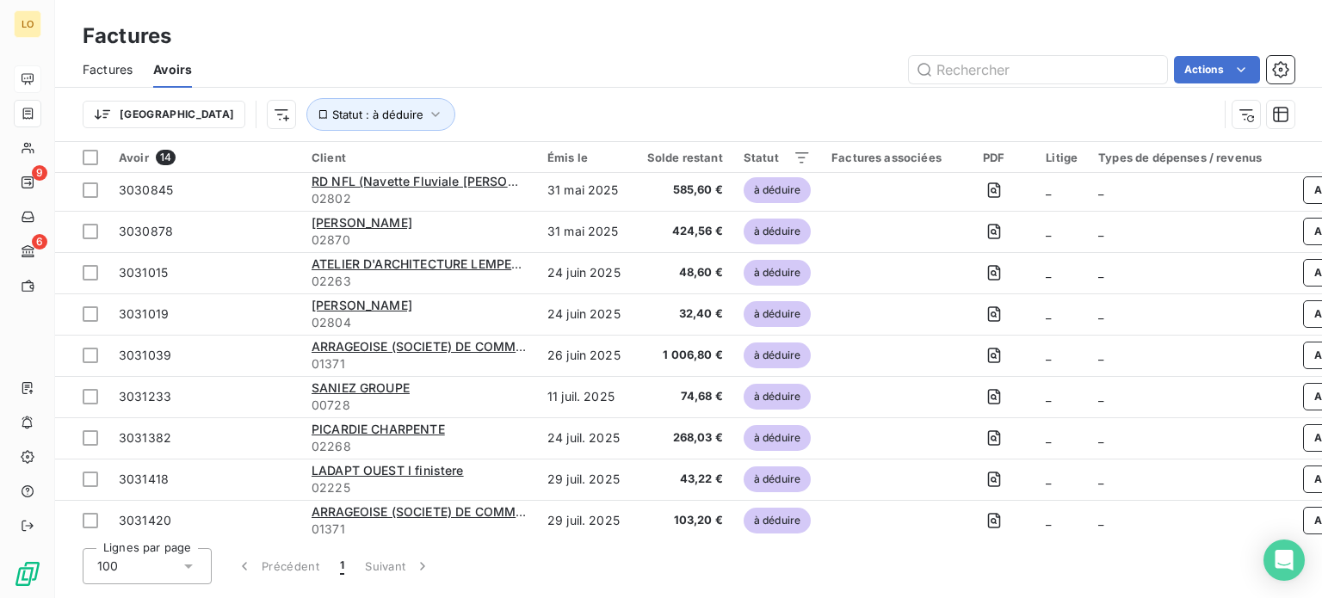
scroll to position [224, 0]
